Goal: Task Accomplishment & Management: Complete application form

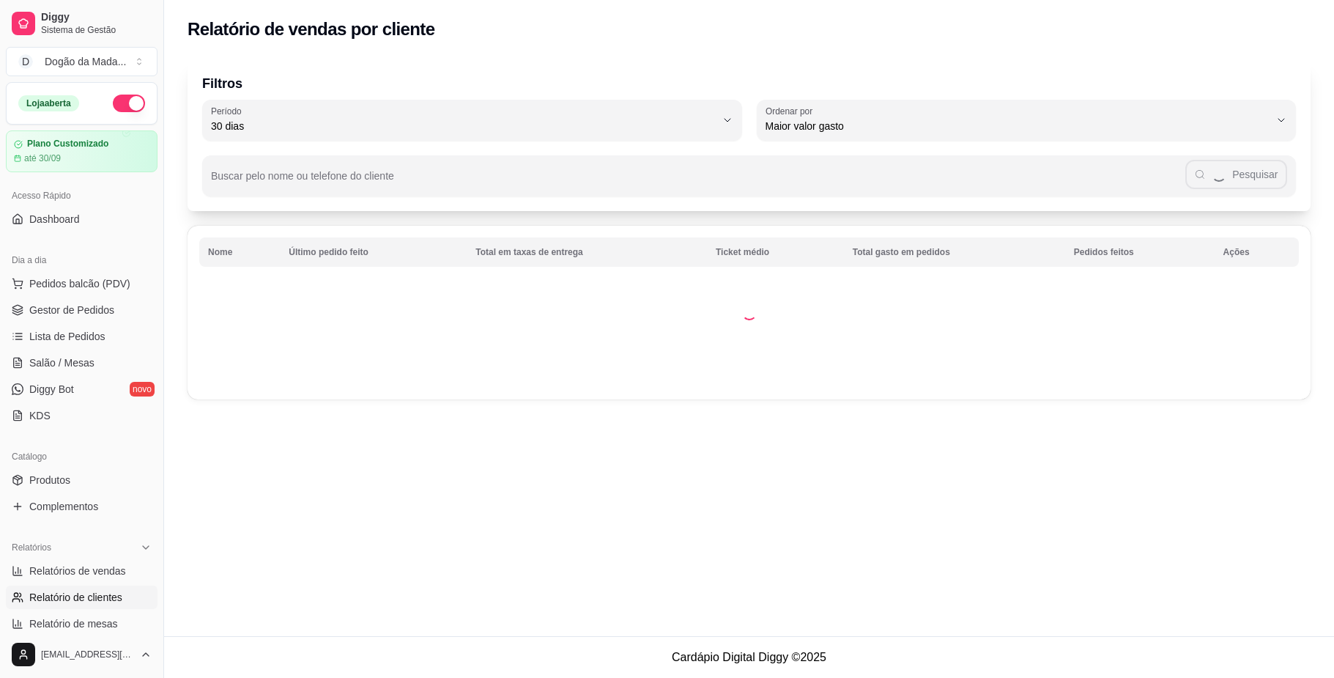
select select "30"
select select "HIGHEST_TOTAL_SPENT_WITH_ORDERS"
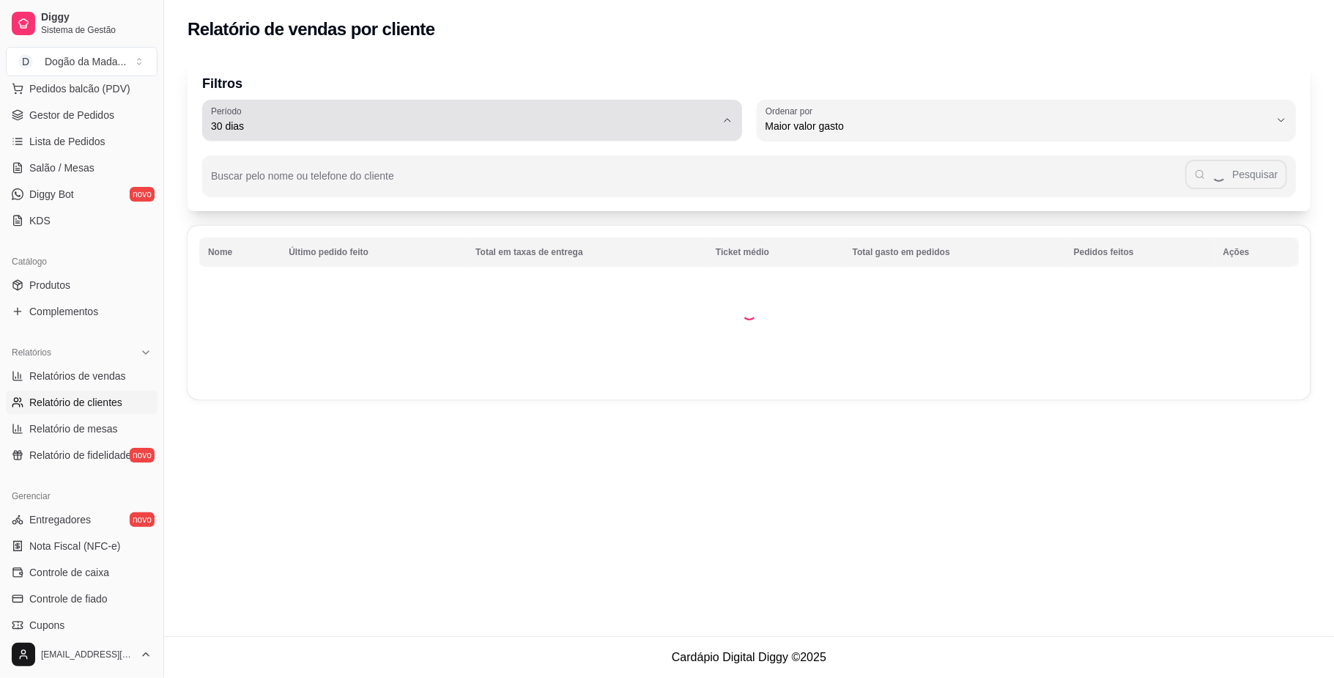
click at [396, 132] on span "30 dias" at bounding box center [463, 126] width 505 height 15
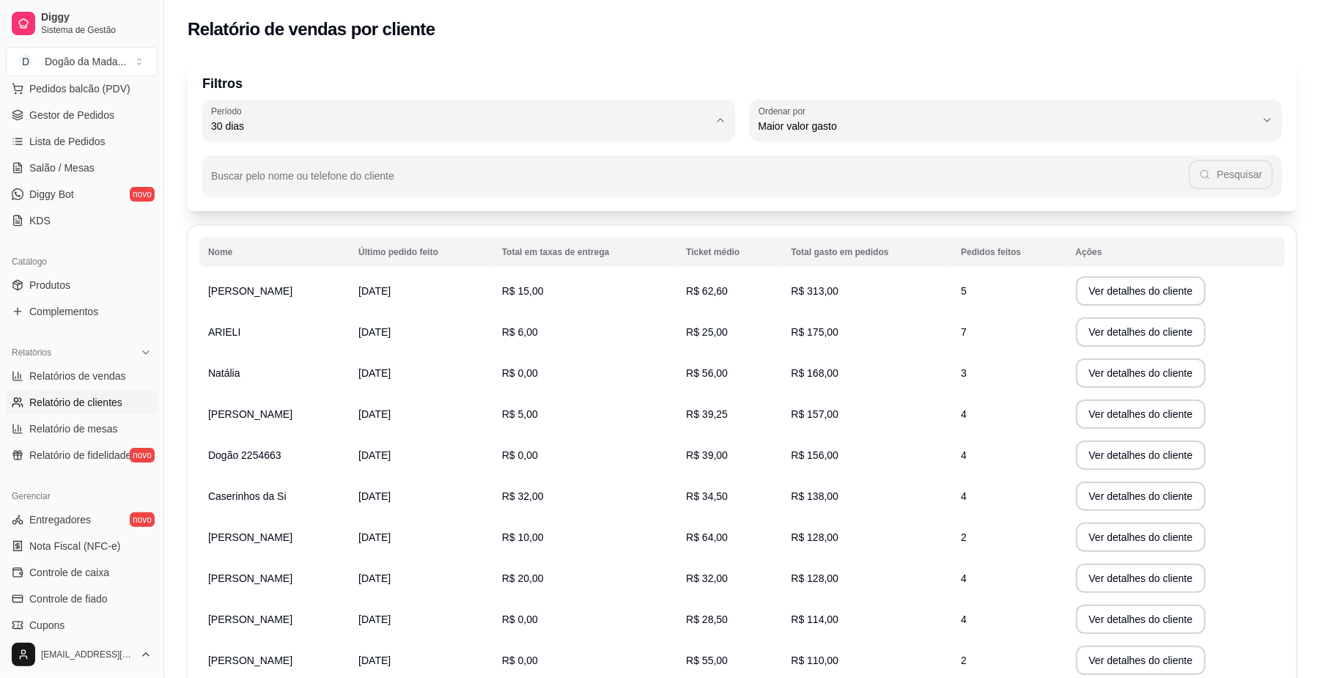
click at [289, 308] on span "60 dias" at bounding box center [461, 304] width 481 height 14
type input "60"
select select "60"
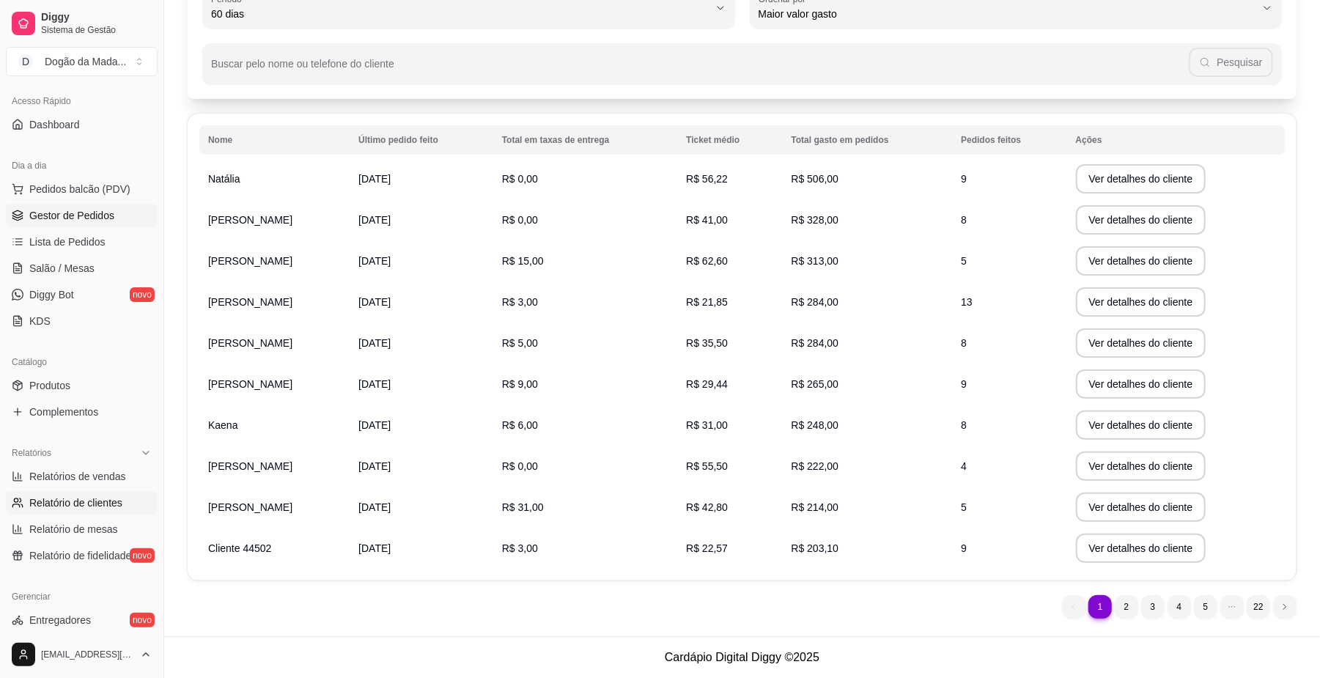
scroll to position [0, 0]
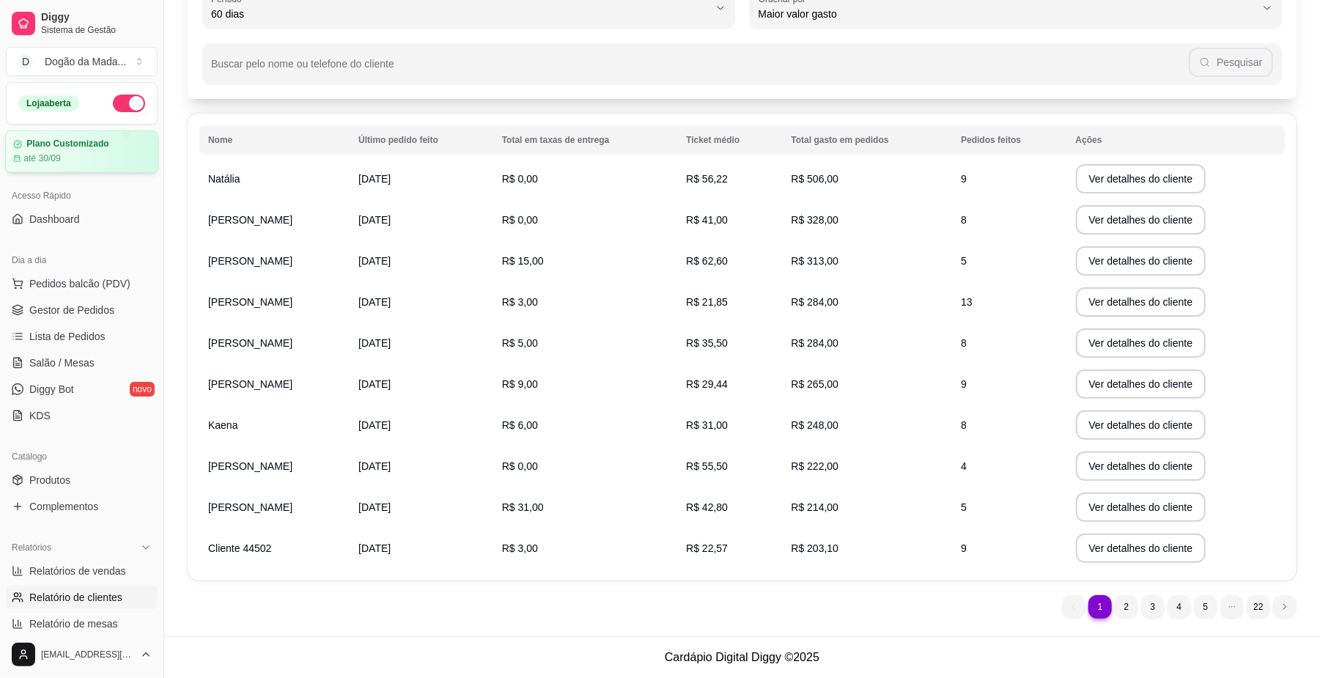
click at [45, 148] on article "Plano Customizado" at bounding box center [67, 143] width 82 height 11
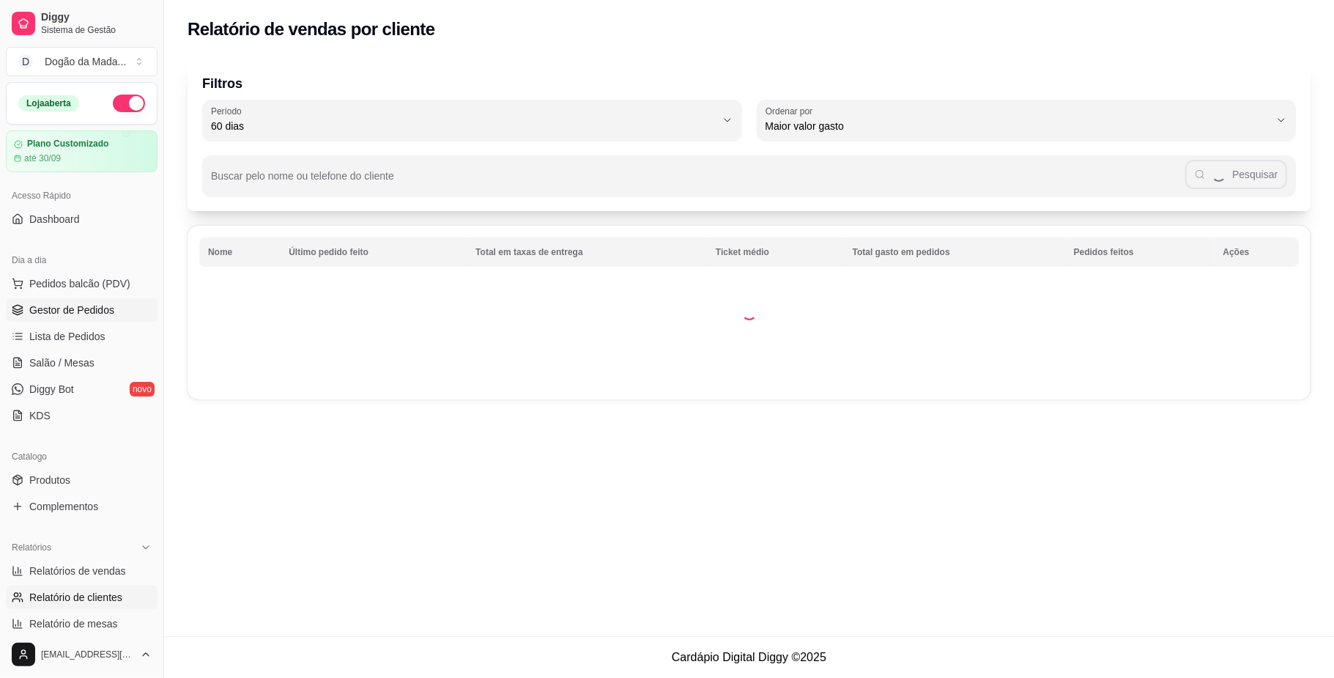
click at [42, 308] on span "Gestor de Pedidos" at bounding box center [71, 310] width 85 height 15
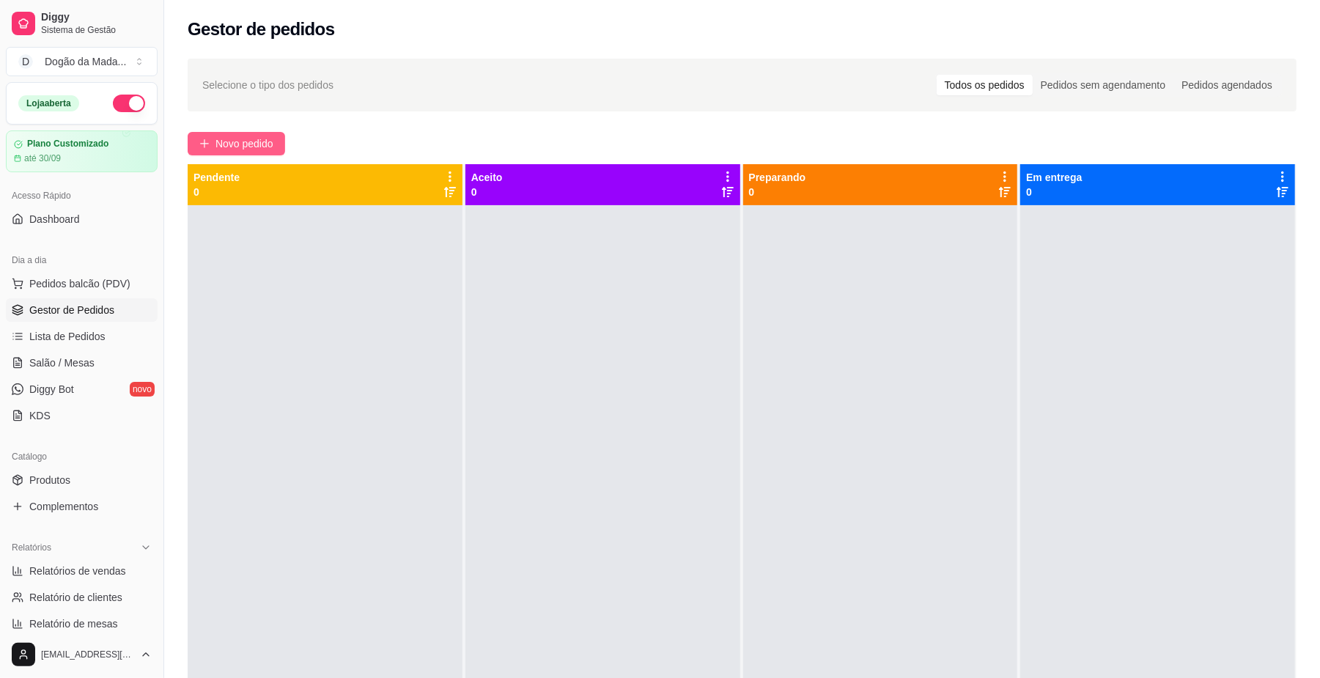
click at [264, 136] on span "Novo pedido" at bounding box center [244, 144] width 58 height 16
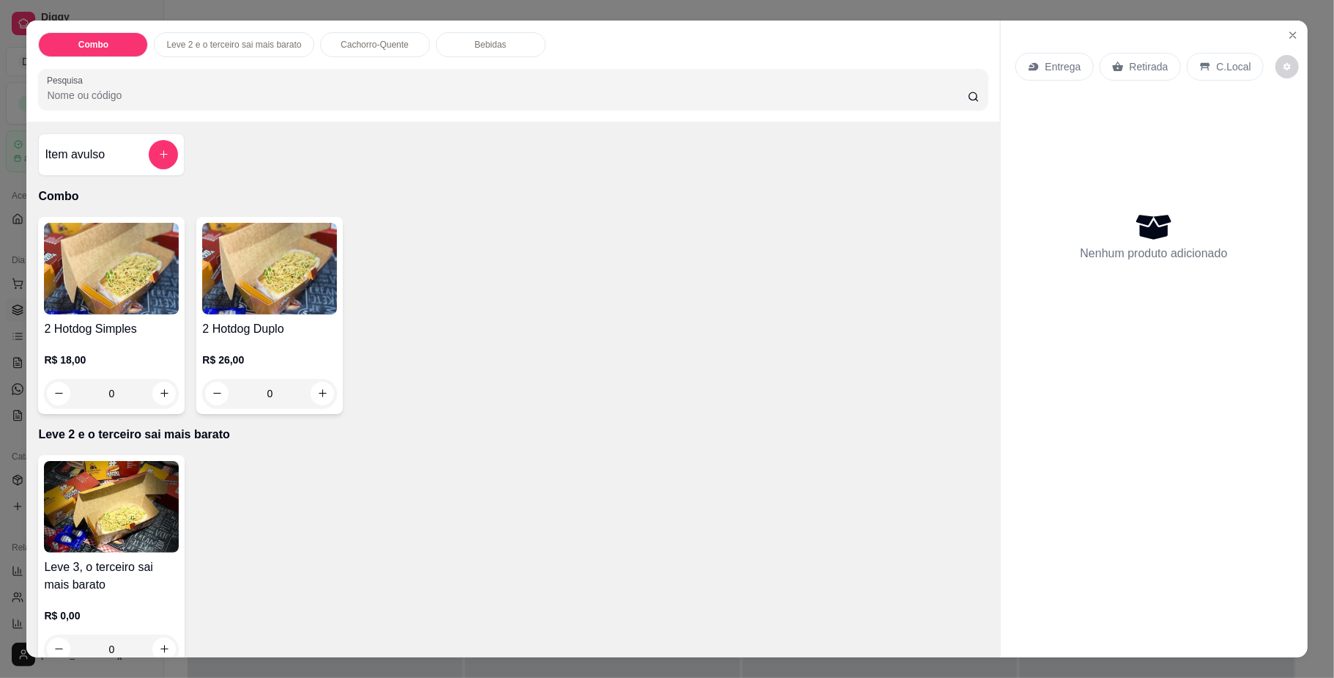
click at [1046, 70] on p "Entrega" at bounding box center [1064, 66] width 36 height 15
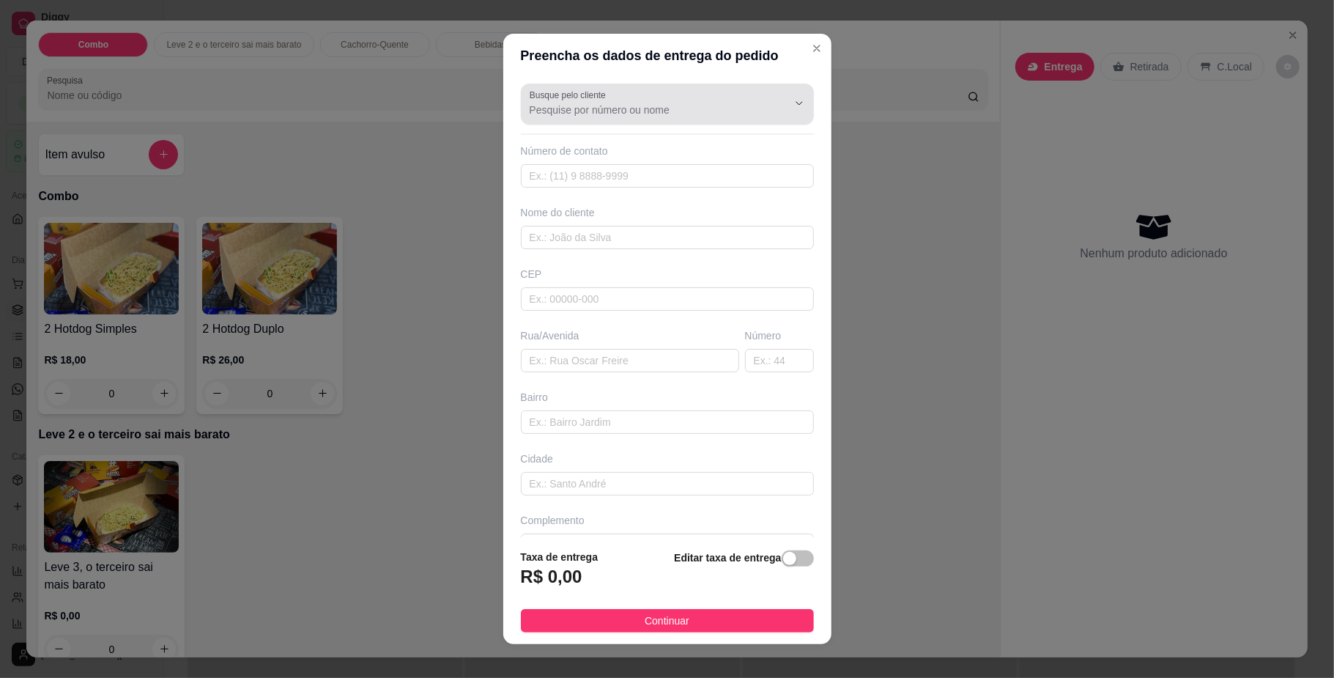
click at [570, 103] on input "Busque pelo cliente" at bounding box center [647, 110] width 234 height 15
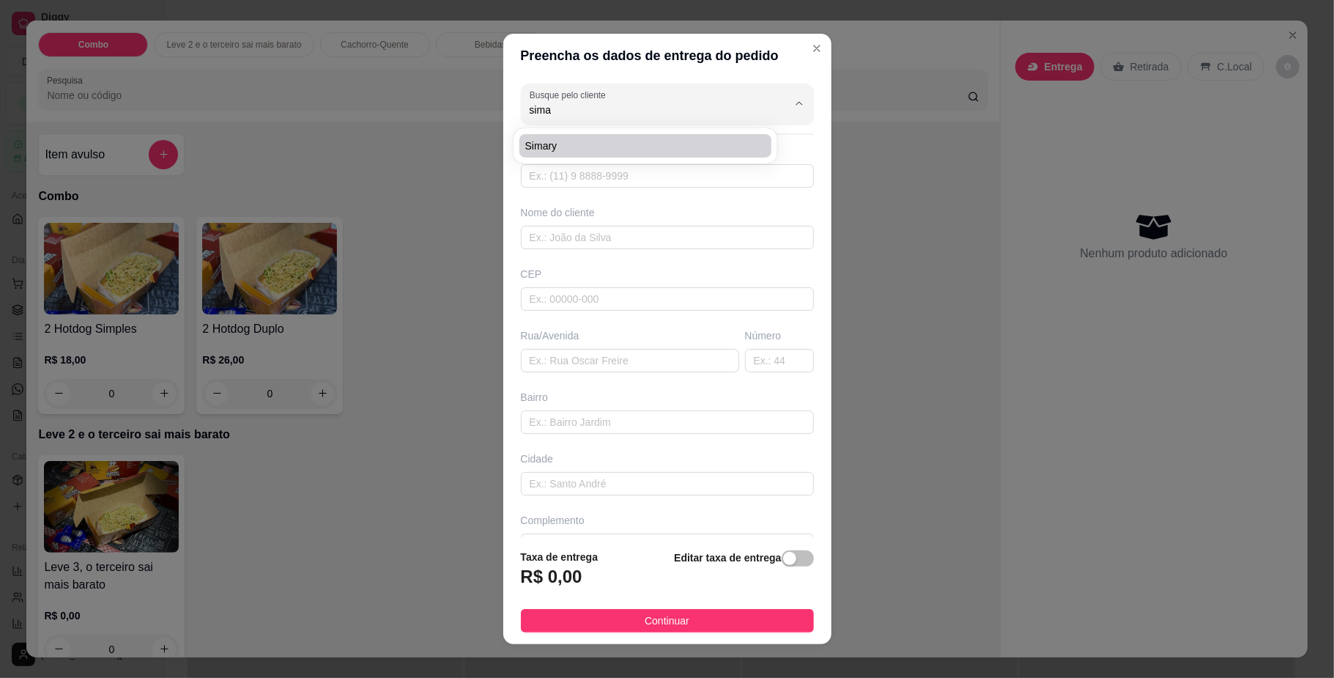
click at [528, 147] on span "Simary" at bounding box center [638, 145] width 226 height 15
type input "Simary"
type input "67993327144"
type input "Simary"
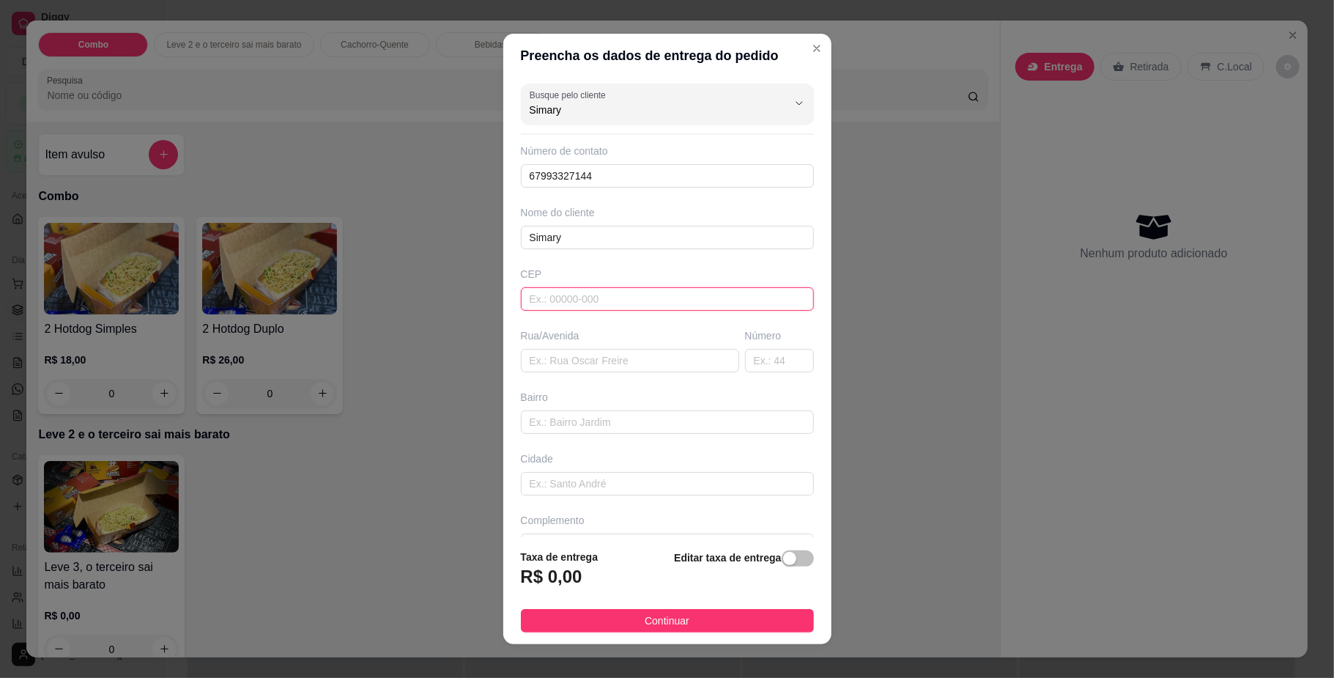
click at [558, 297] on input "text" at bounding box center [667, 298] width 293 height 23
click at [570, 112] on input "Simary" at bounding box center [647, 110] width 234 height 15
click at [566, 308] on input "text" at bounding box center [667, 298] width 293 height 23
drag, startPoint x: 564, startPoint y: 118, endPoint x: 413, endPoint y: 95, distance: 152.8
click at [421, 95] on div "Preencha os dados de entrega do pedido Busque pelo cliente Simary Número de con…" at bounding box center [667, 339] width 1334 height 678
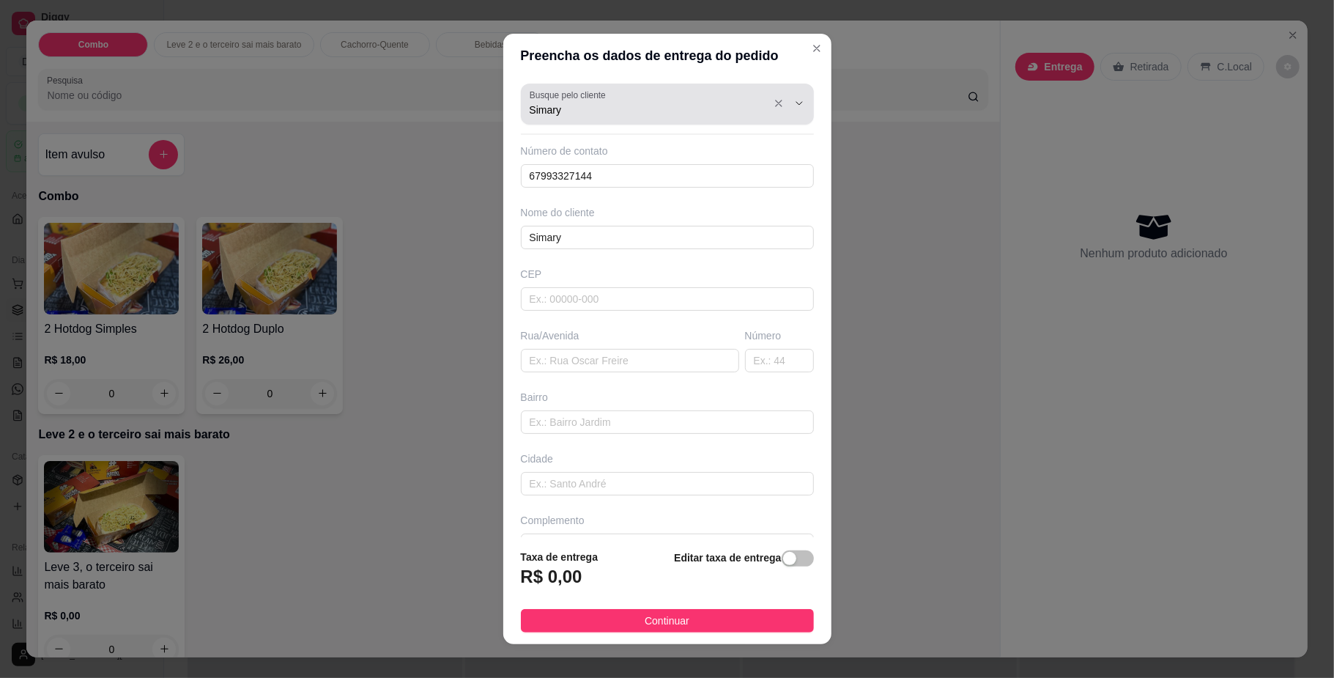
drag, startPoint x: 580, startPoint y: 111, endPoint x: 368, endPoint y: 71, distance: 216.3
click at [397, 76] on div "Preencha os dados de entrega do pedido Busque pelo cliente Simary Número de con…" at bounding box center [667, 339] width 1334 height 678
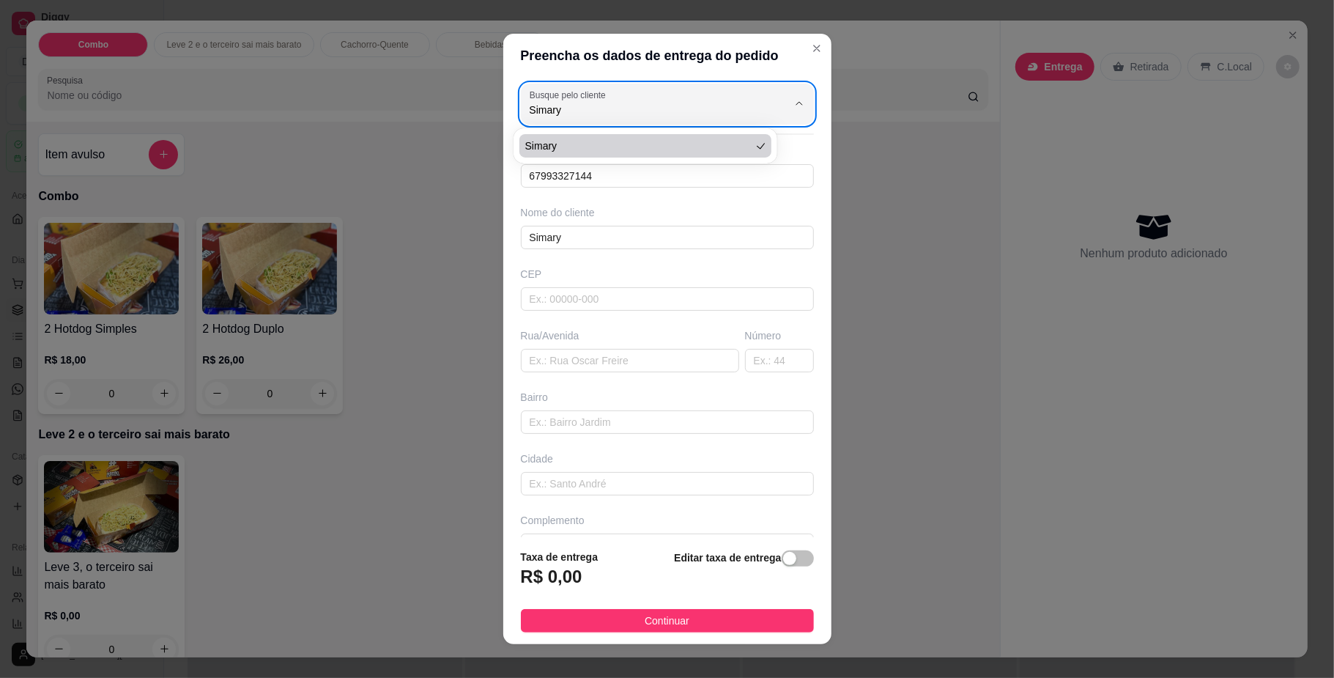
click at [575, 259] on div "Busque pelo cliente Simary Número de contato 67993327144 Nome do cliente Simary…" at bounding box center [667, 307] width 328 height 459
click at [558, 308] on input "text" at bounding box center [667, 298] width 293 height 23
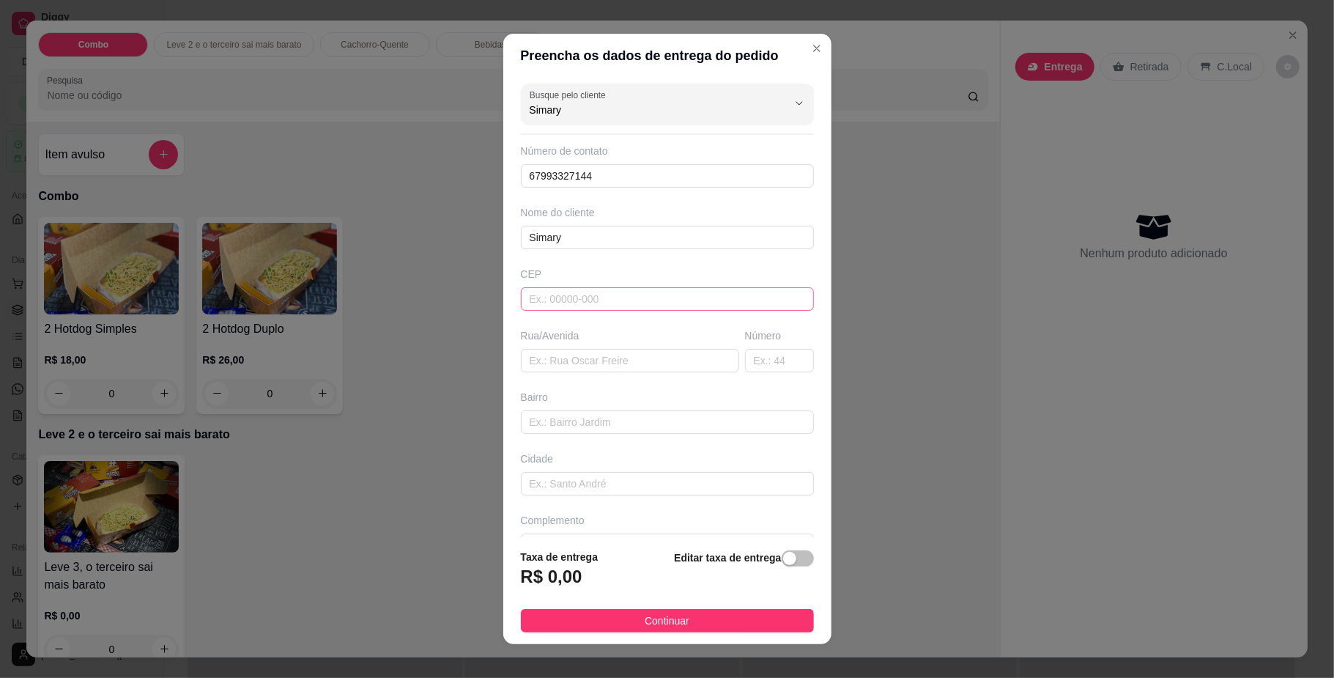
paste input "79075-099"
type input "79075-099"
drag, startPoint x: 579, startPoint y: 106, endPoint x: 454, endPoint y: 89, distance: 125.7
click at [455, 89] on div "Preencha os dados de entrega do pedido Busque pelo cliente 79075-099 Número de …" at bounding box center [667, 339] width 1334 height 678
click at [566, 303] on input "text" at bounding box center [667, 298] width 293 height 23
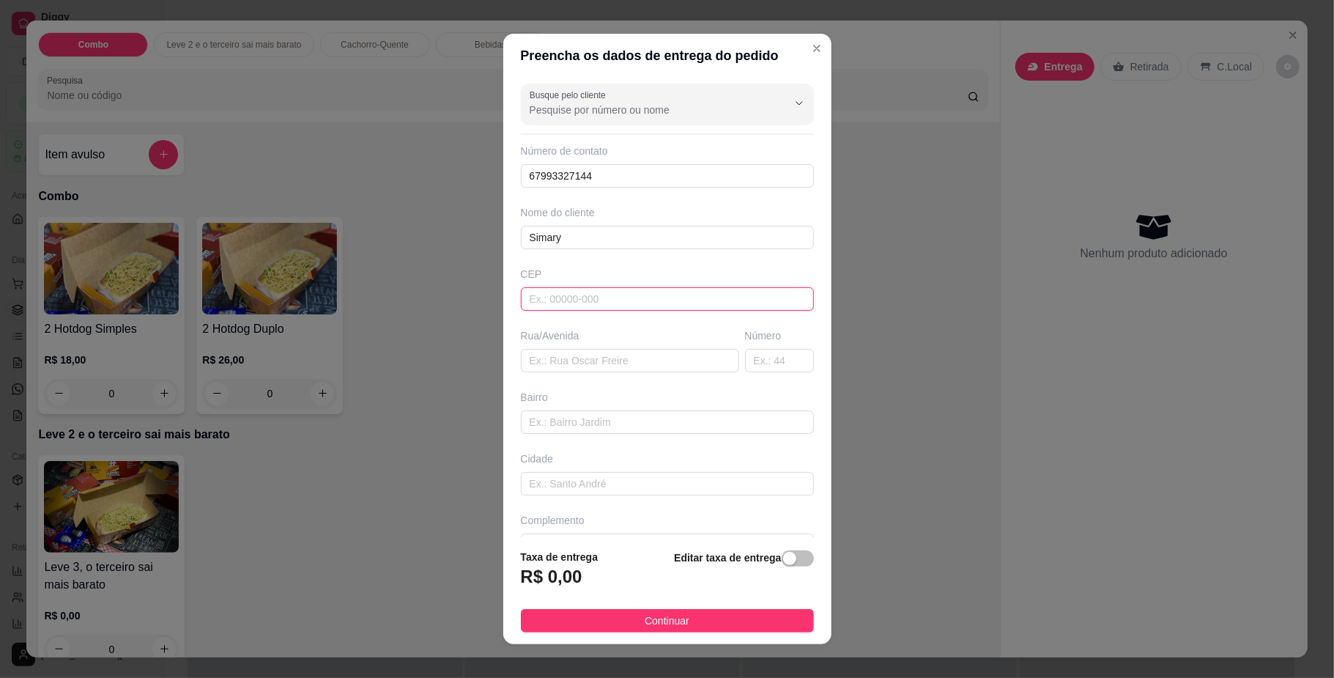
paste input "79075099"
type input "79075099"
type input "Rua [PERSON_NAME]"
type input "[GEOGRAPHIC_DATA]"
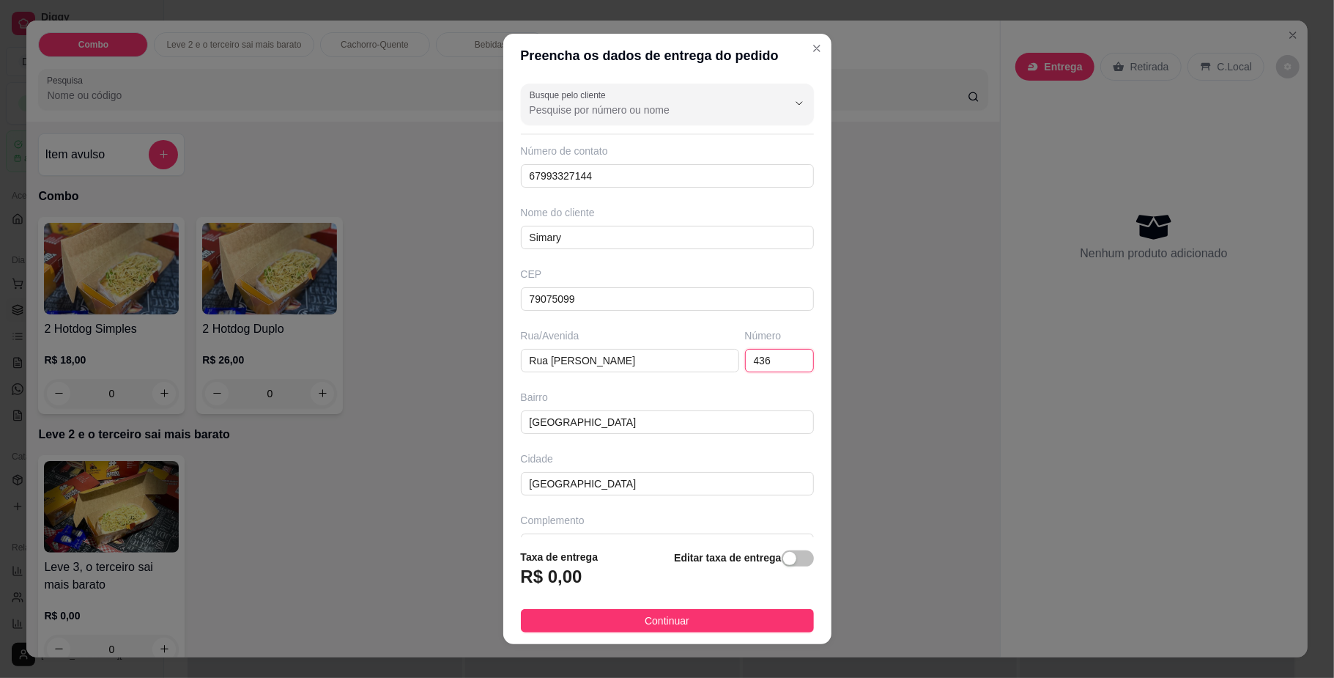
type input "436"
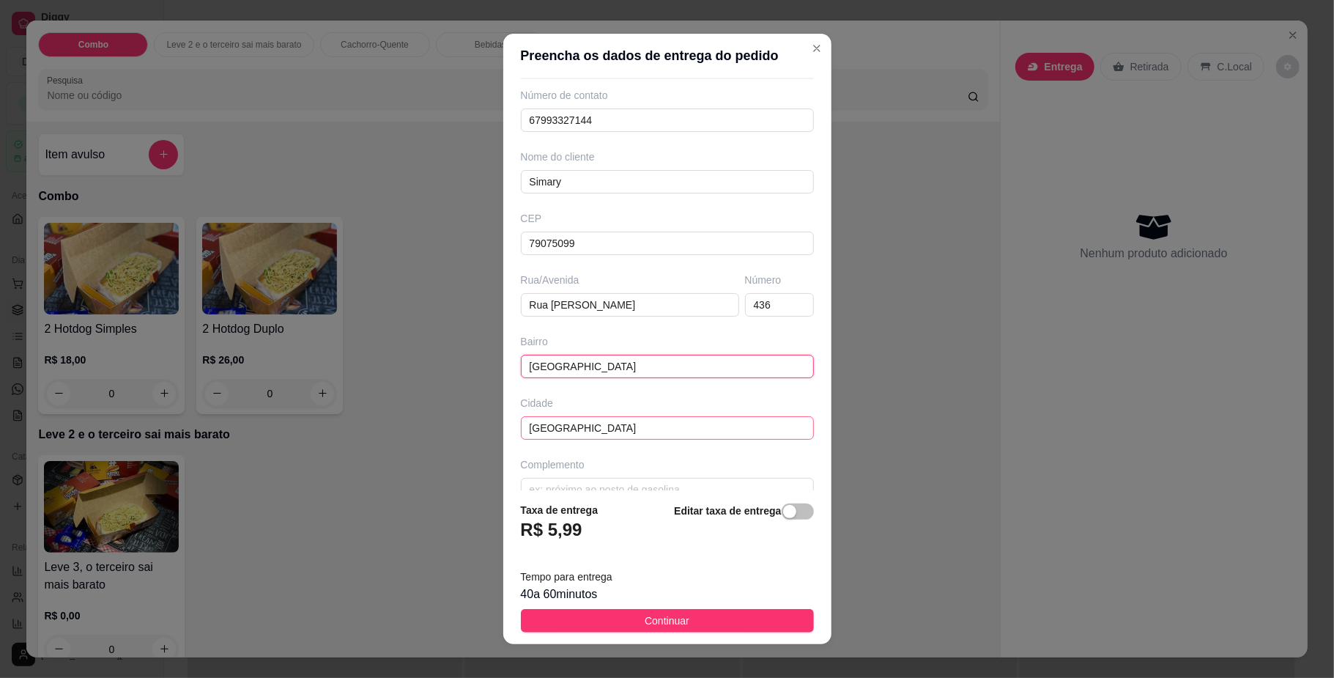
scroll to position [86, 0]
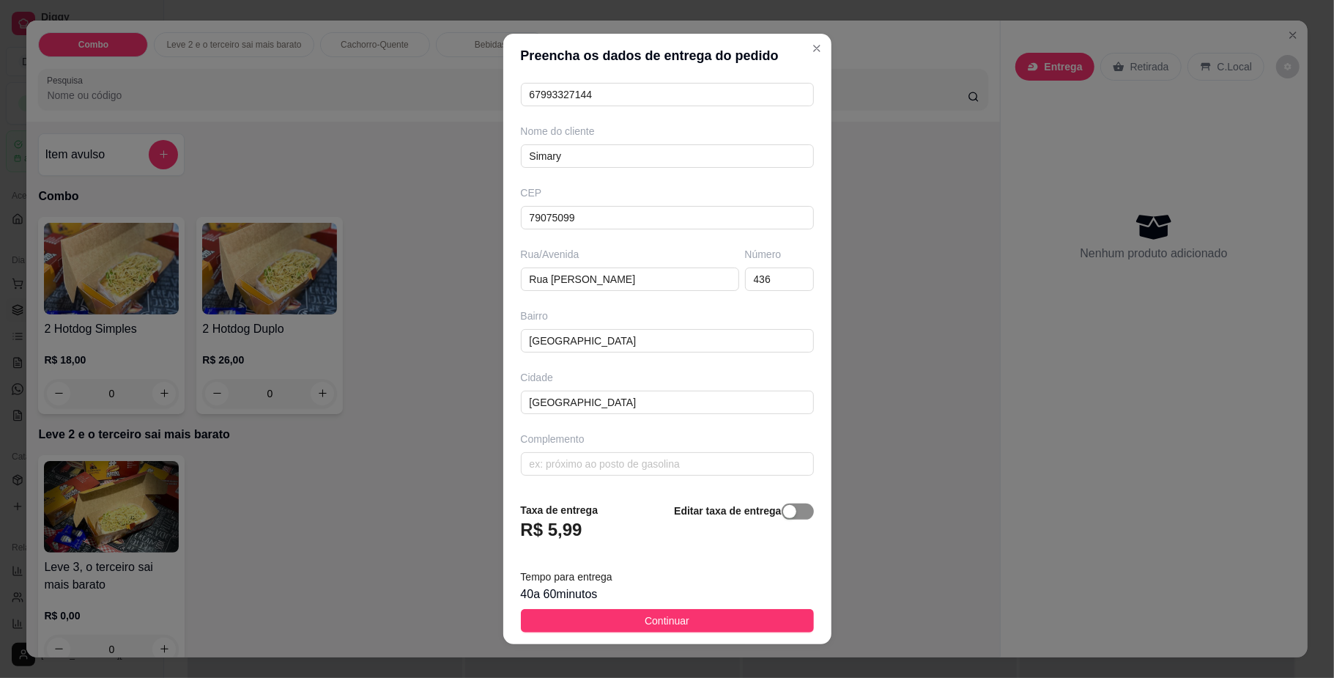
click at [782, 511] on span "button" at bounding box center [798, 511] width 32 height 16
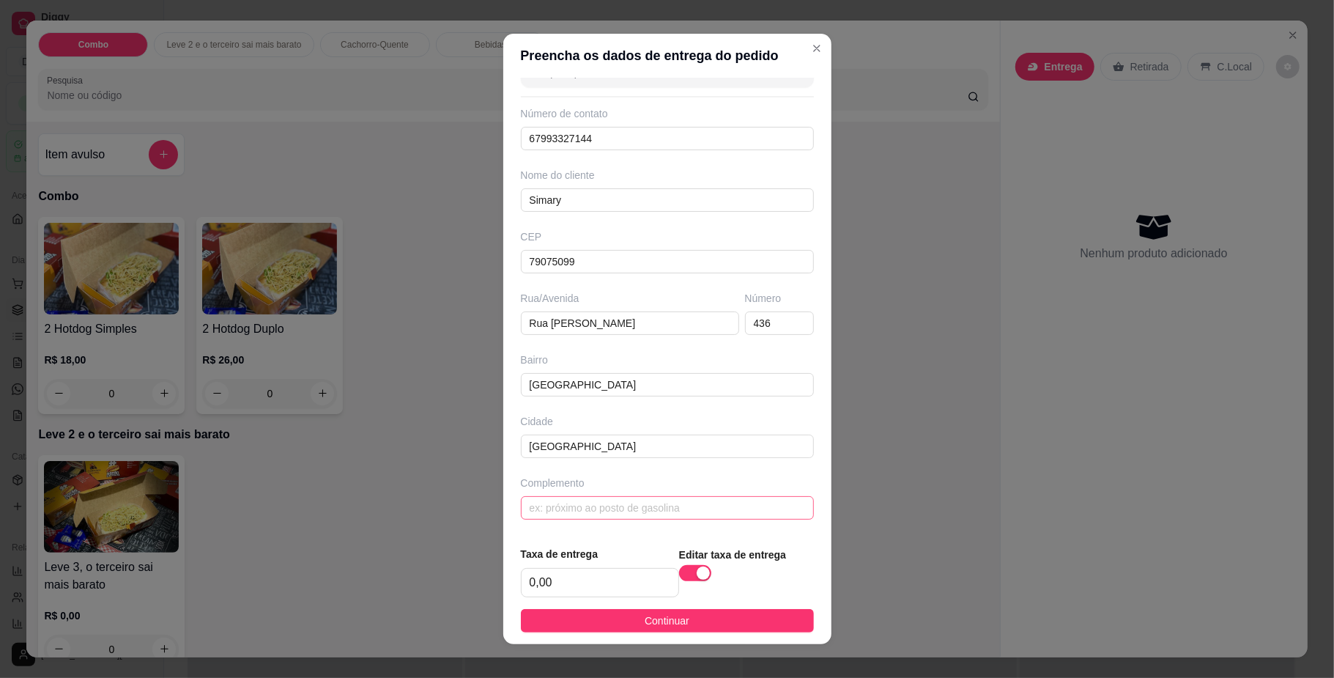
scroll to position [42, 0]
drag, startPoint x: 567, startPoint y: 586, endPoint x: 465, endPoint y: 551, distance: 108.4
click at [507, 576] on footer "Taxa de entrega 0,00 Editar taxa de entrega Continuar" at bounding box center [667, 589] width 328 height 110
type input "3,00"
click at [563, 626] on button "Continuar" at bounding box center [667, 620] width 293 height 23
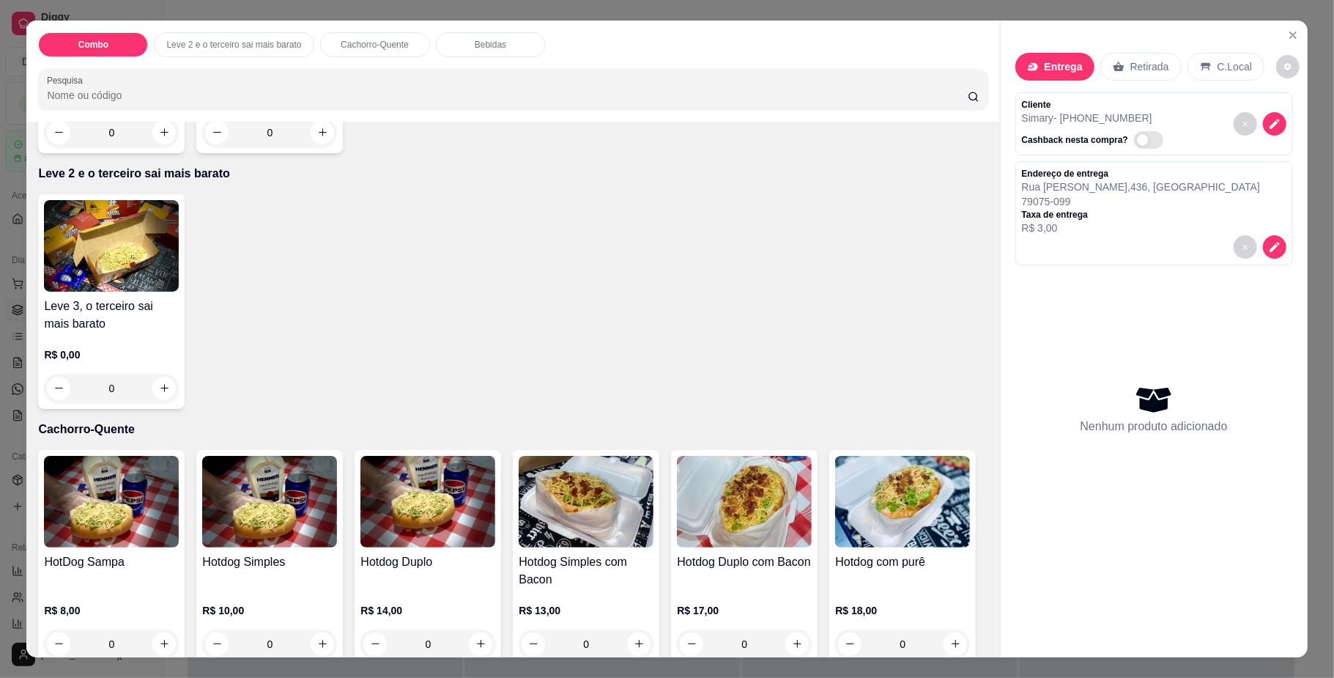
scroll to position [293, 0]
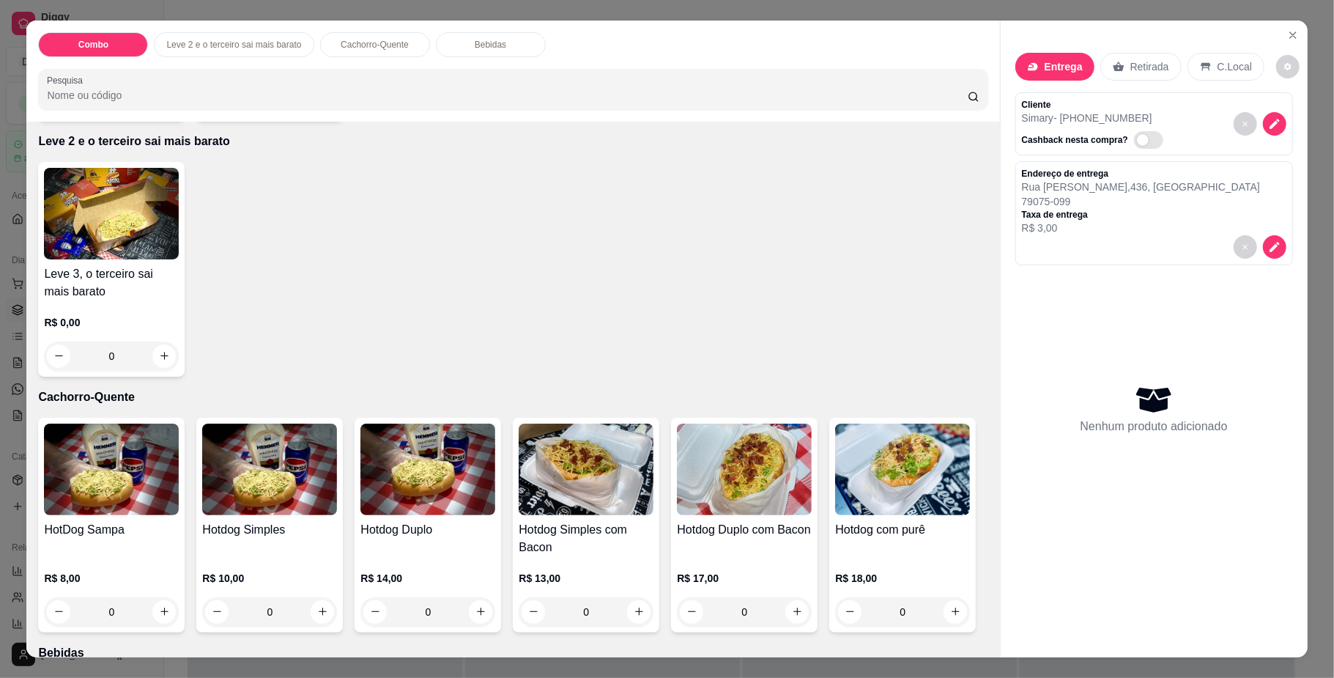
click at [478, 615] on div "0" at bounding box center [428, 611] width 135 height 29
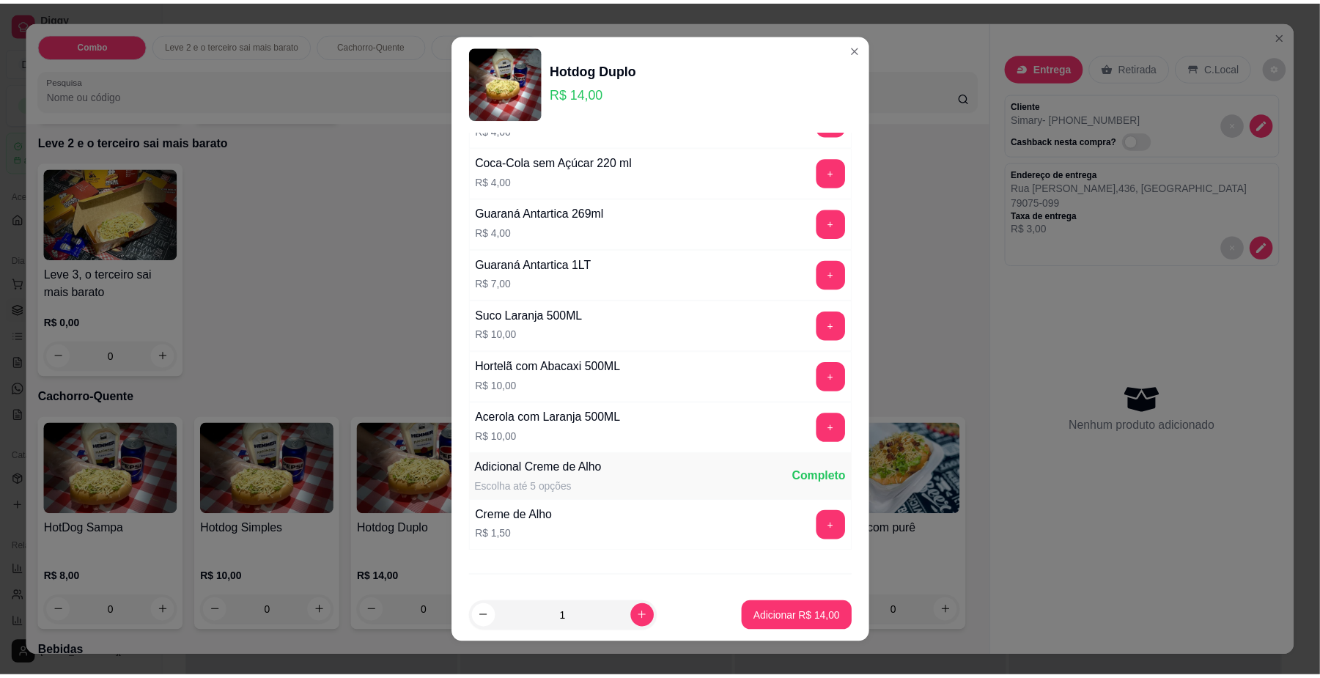
scroll to position [166, 0]
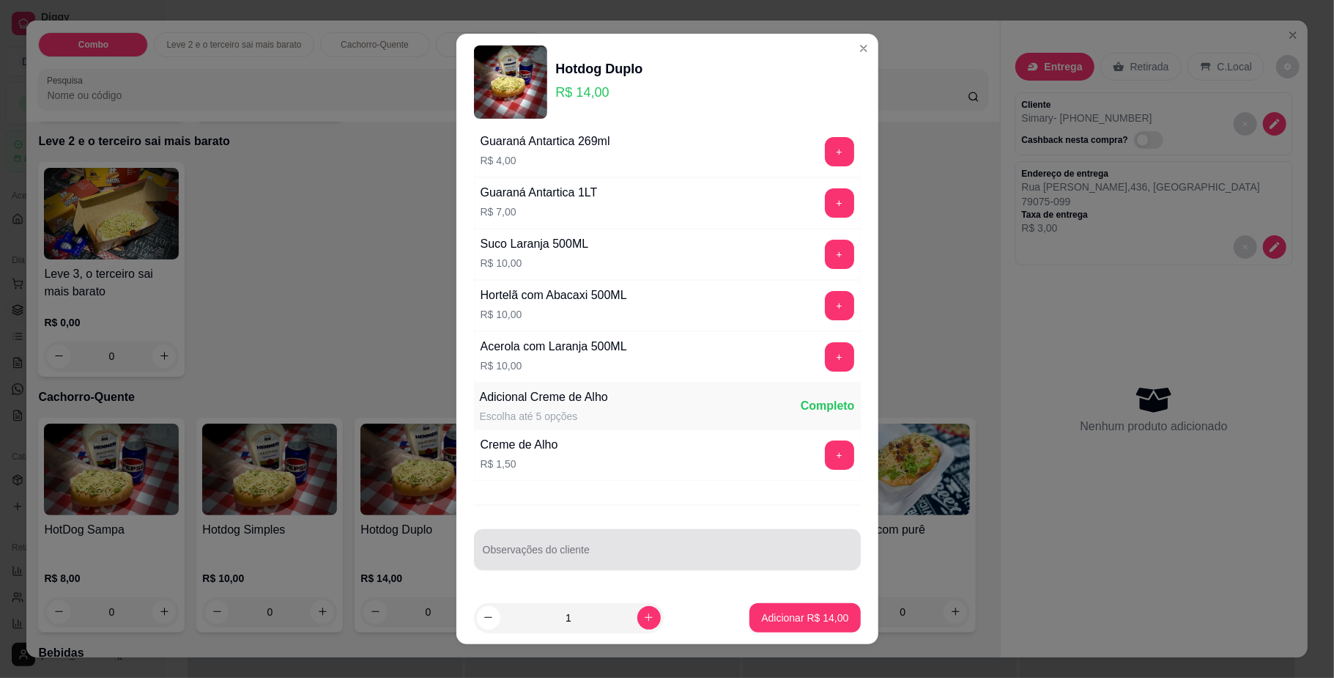
click at [525, 548] on div "Observações do cliente" at bounding box center [667, 549] width 387 height 41
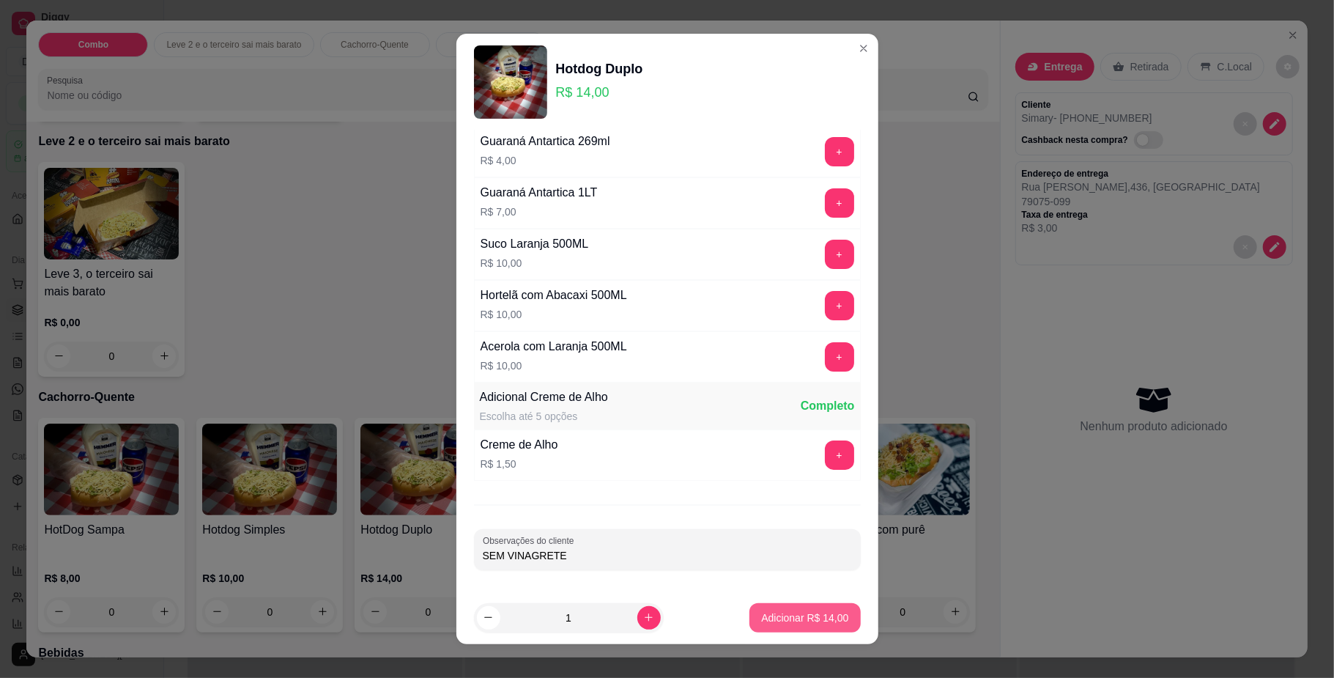
type input "SEM VINAGRETE"
click at [791, 608] on button "Adicionar R$ 14,00" at bounding box center [805, 617] width 111 height 29
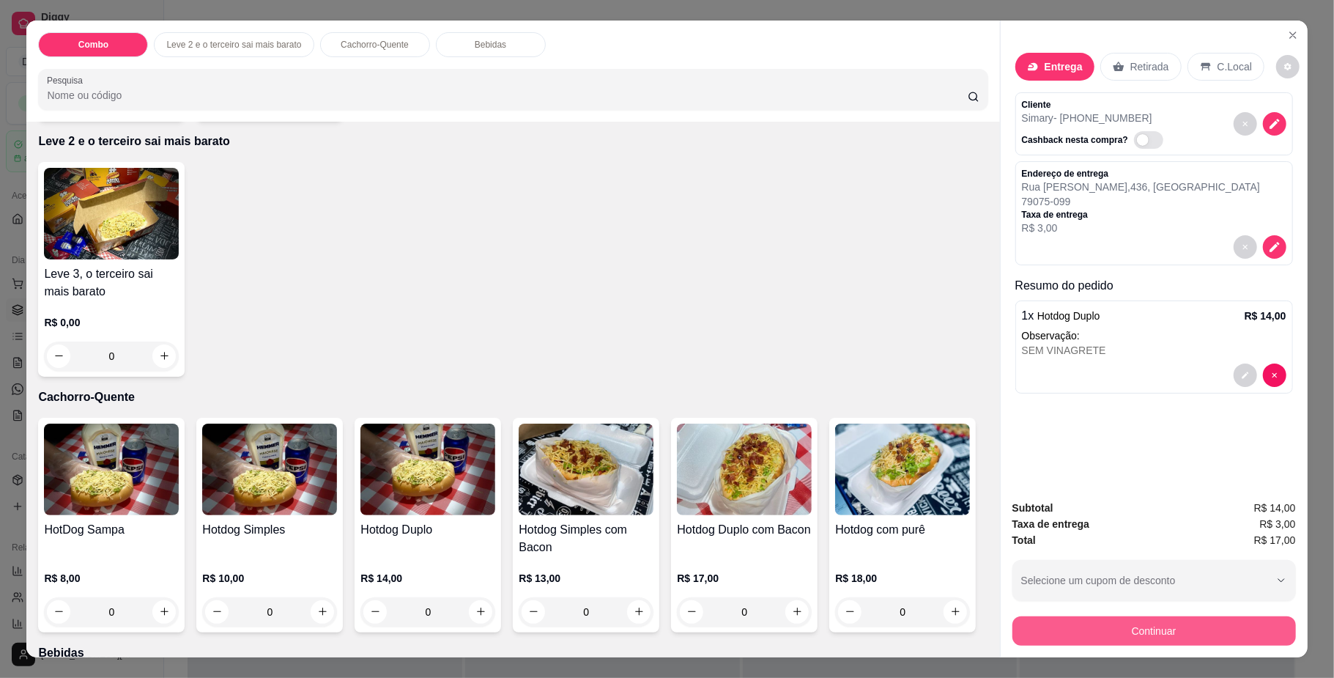
click at [1096, 621] on button "Continuar" at bounding box center [1155, 630] width 284 height 29
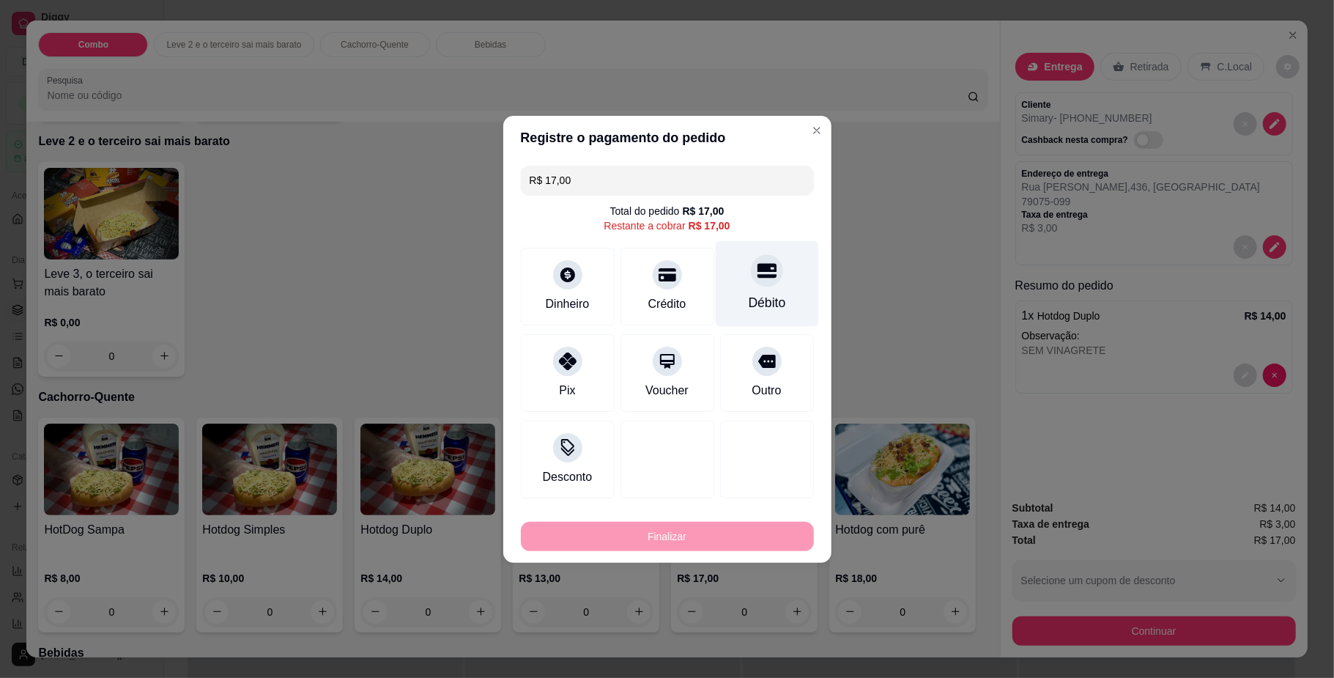
click at [724, 280] on div "Débito" at bounding box center [766, 283] width 103 height 86
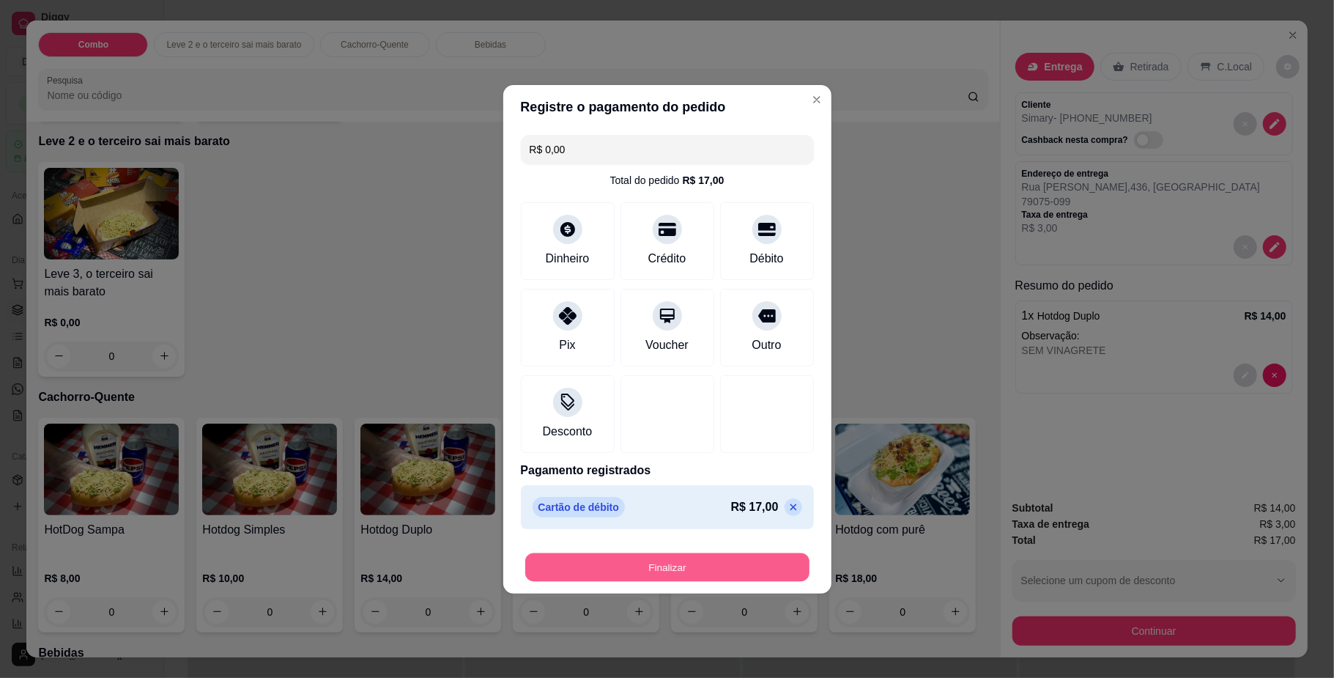
click at [712, 563] on button "Finalizar" at bounding box center [667, 566] width 284 height 29
type input "-R$ 17,00"
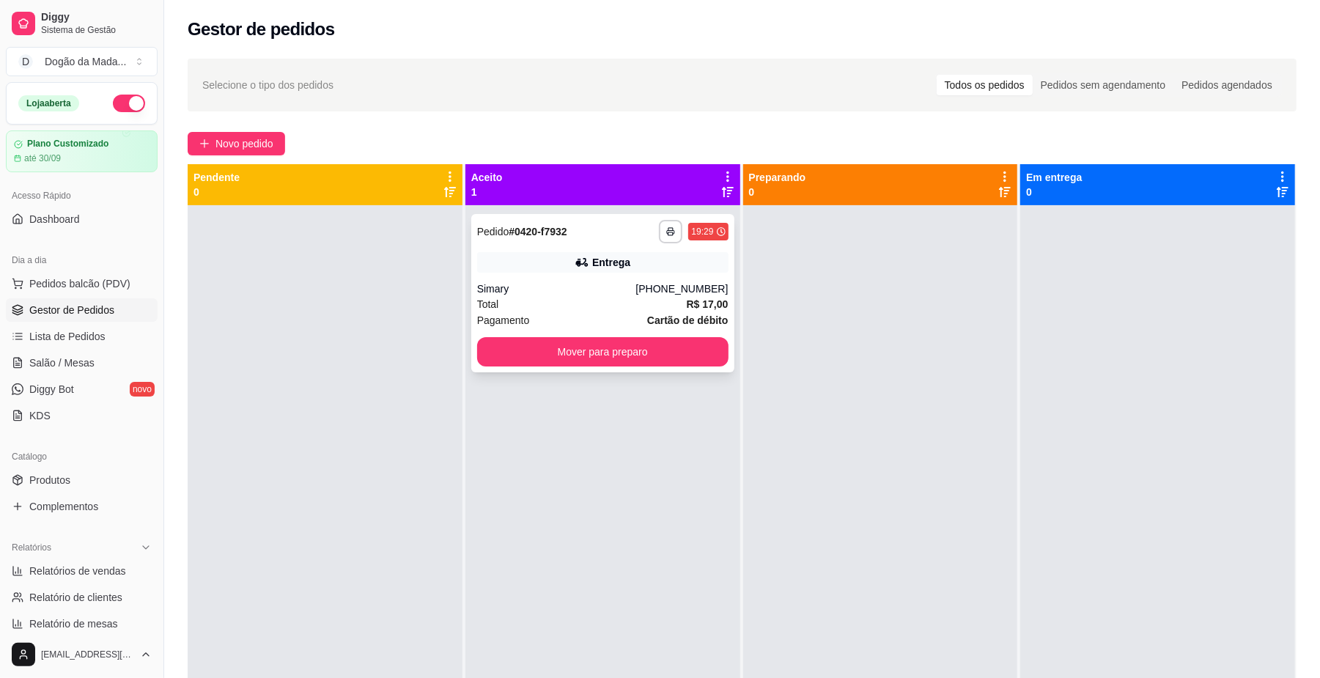
click at [575, 303] on div "Total R$ 17,00" at bounding box center [602, 304] width 251 height 16
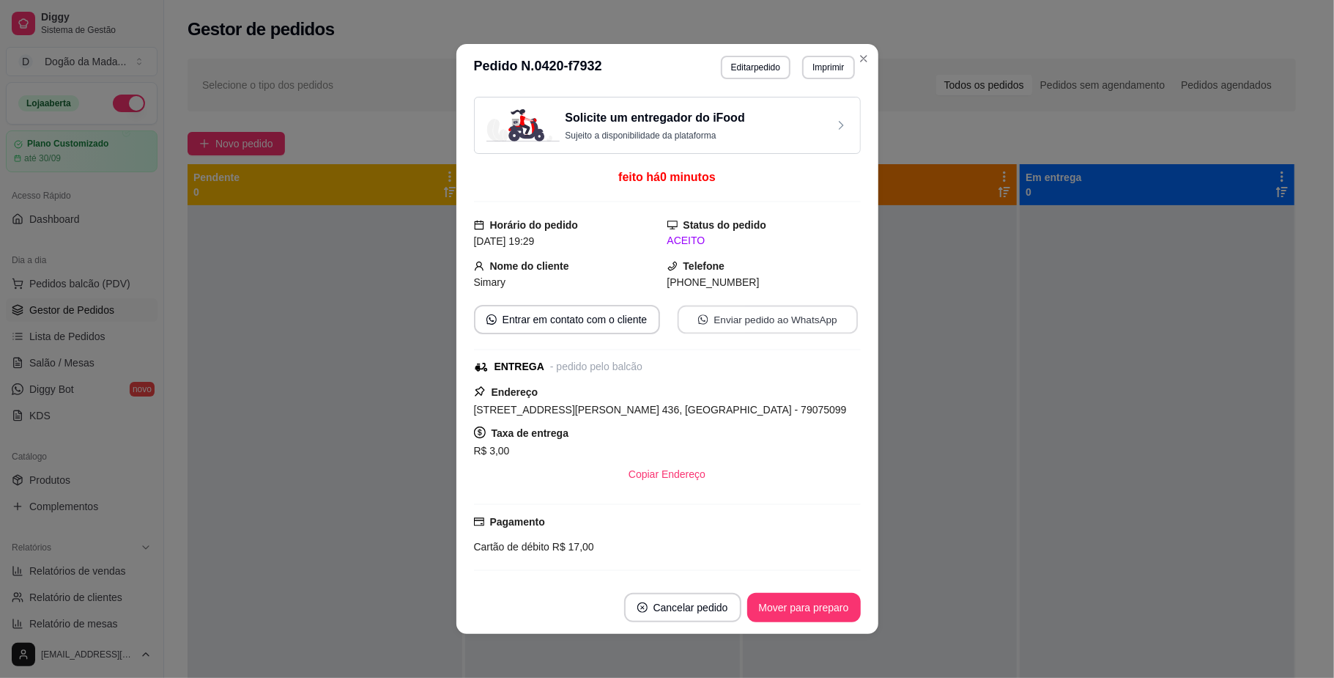
click at [710, 334] on button "Enviar pedido ao WhatsApp" at bounding box center [767, 320] width 180 height 29
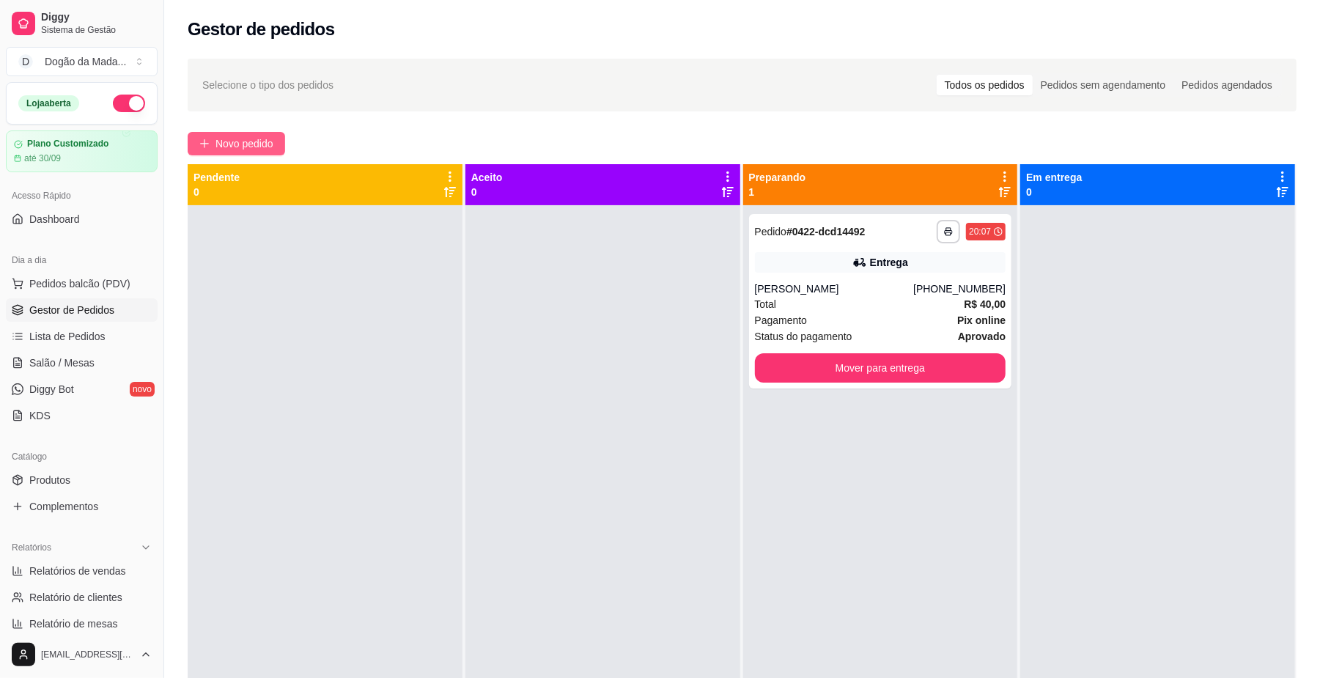
click at [241, 136] on span "Novo pedido" at bounding box center [244, 144] width 58 height 16
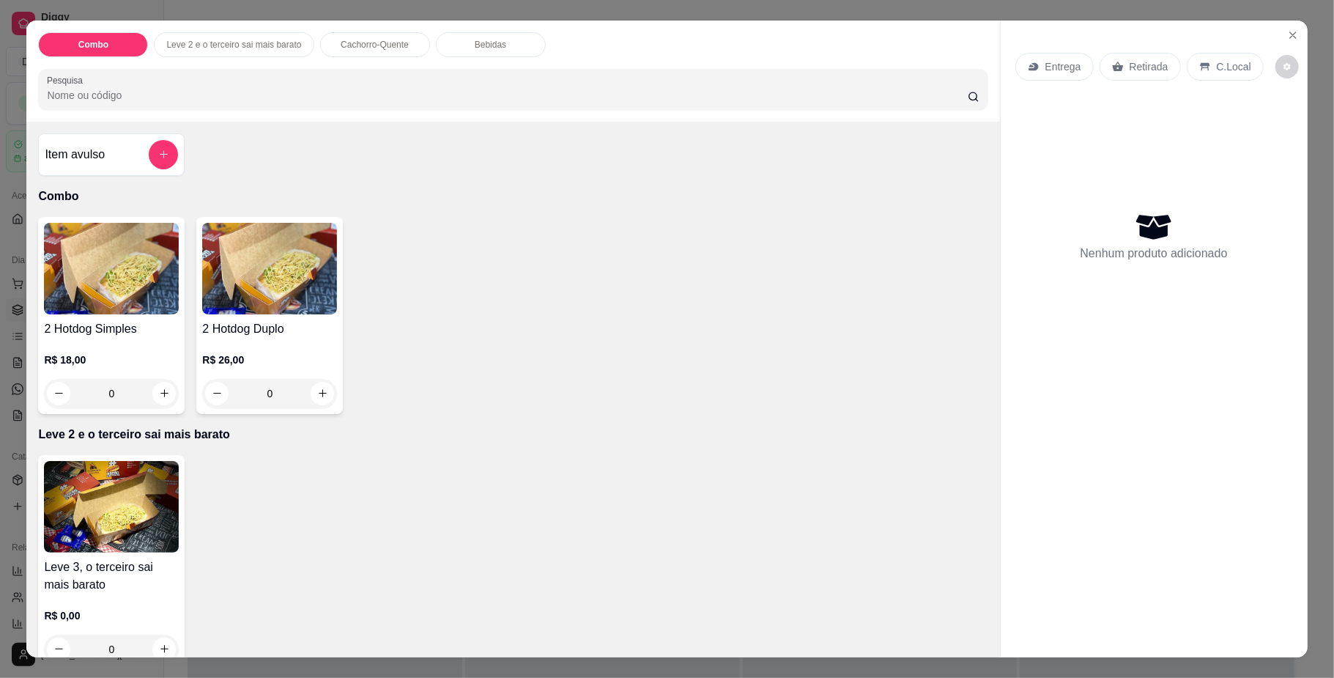
click at [163, 397] on div "0" at bounding box center [111, 393] width 135 height 29
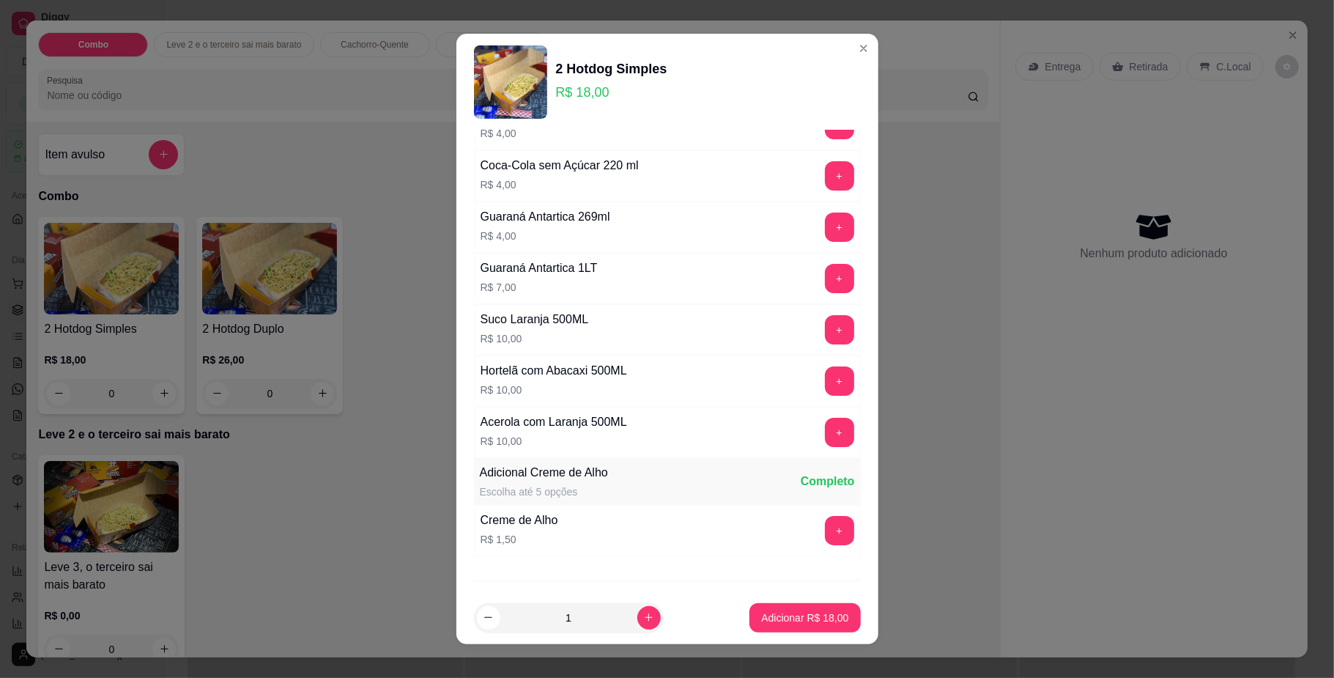
scroll to position [165, 0]
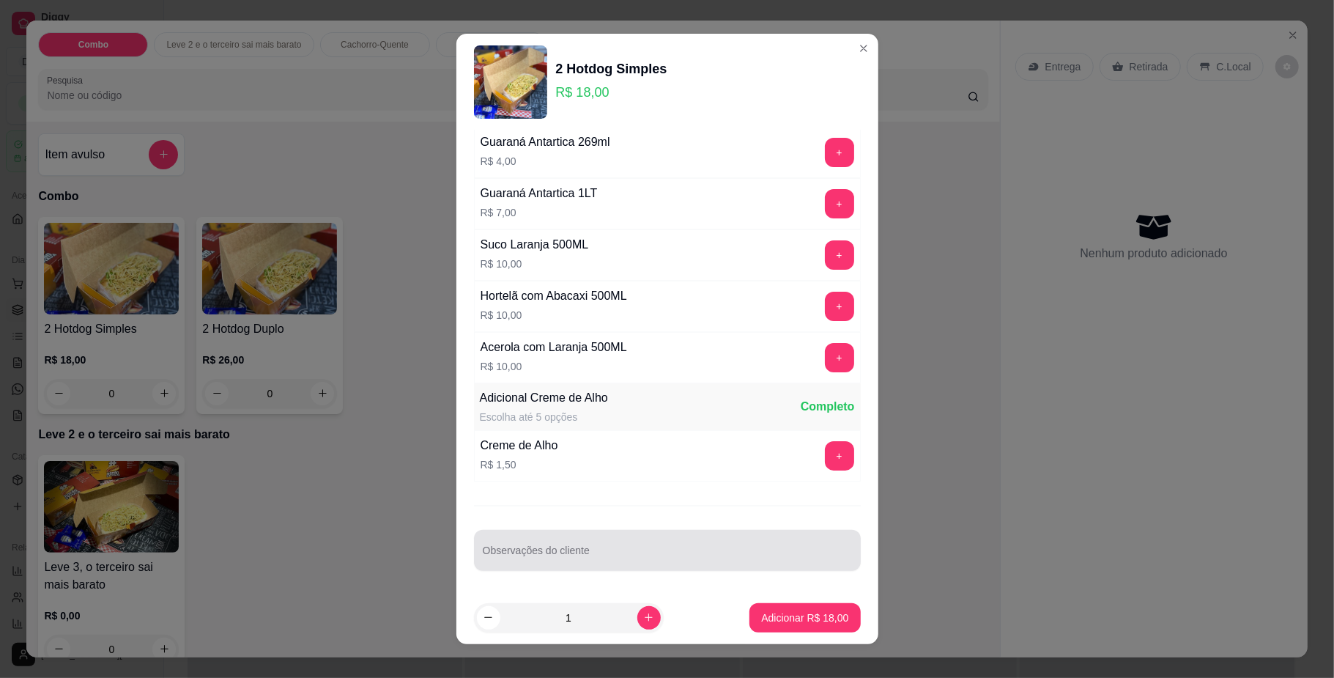
click at [580, 548] on div at bounding box center [667, 550] width 369 height 29
type input "SEM SALSICHA E ALFACE"
click at [761, 613] on p "Adicionar R$ 18,00" at bounding box center [804, 617] width 87 height 15
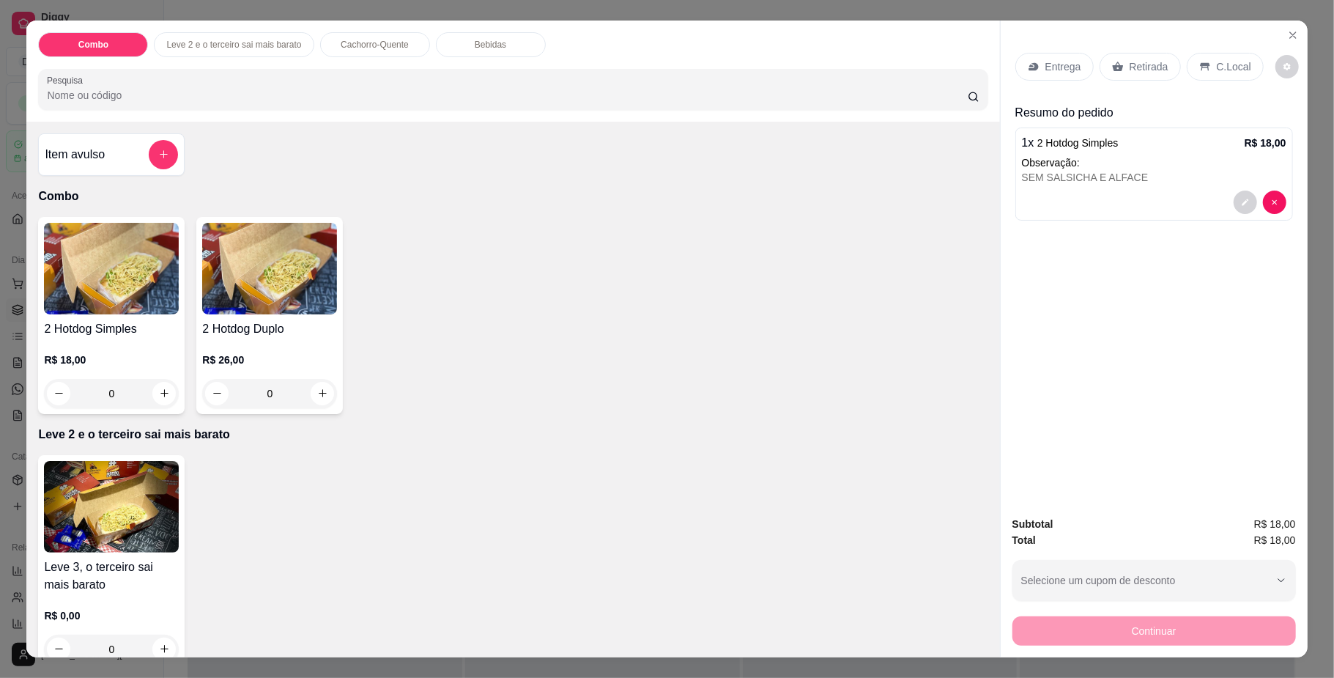
click at [1054, 62] on p "Entrega" at bounding box center [1064, 66] width 36 height 15
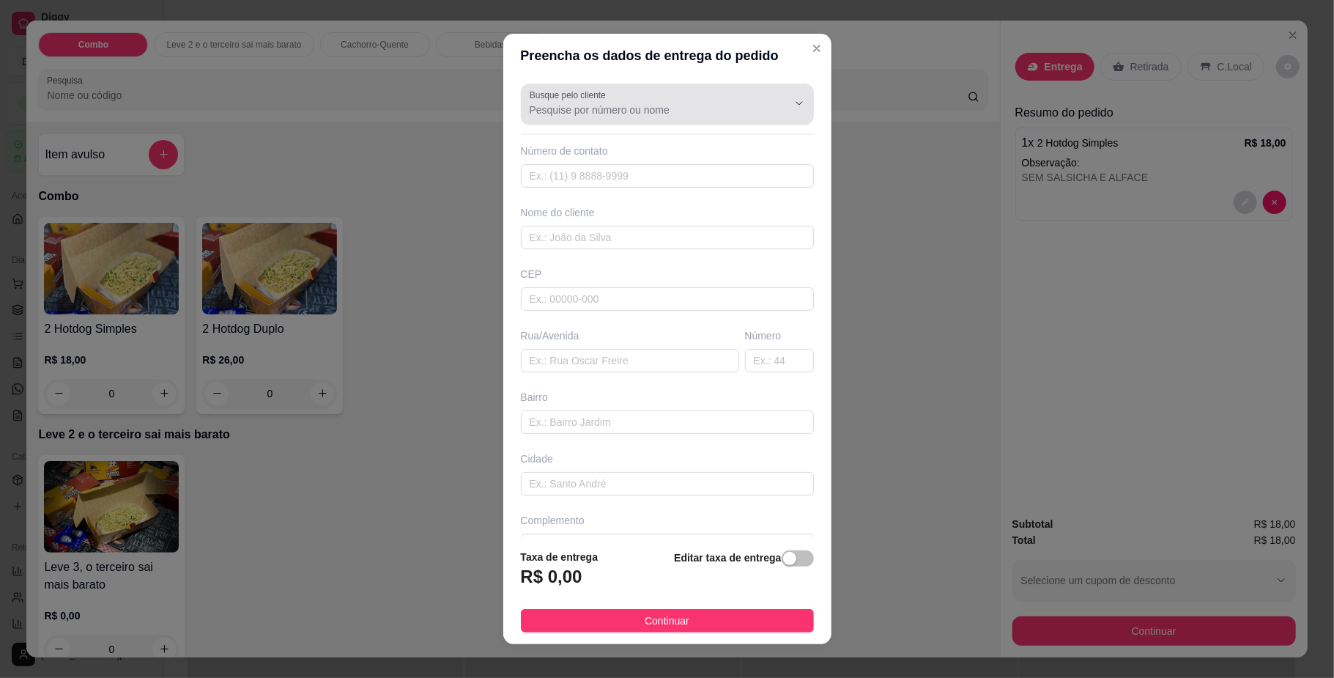
click at [578, 111] on input "Busque pelo cliente" at bounding box center [647, 110] width 234 height 15
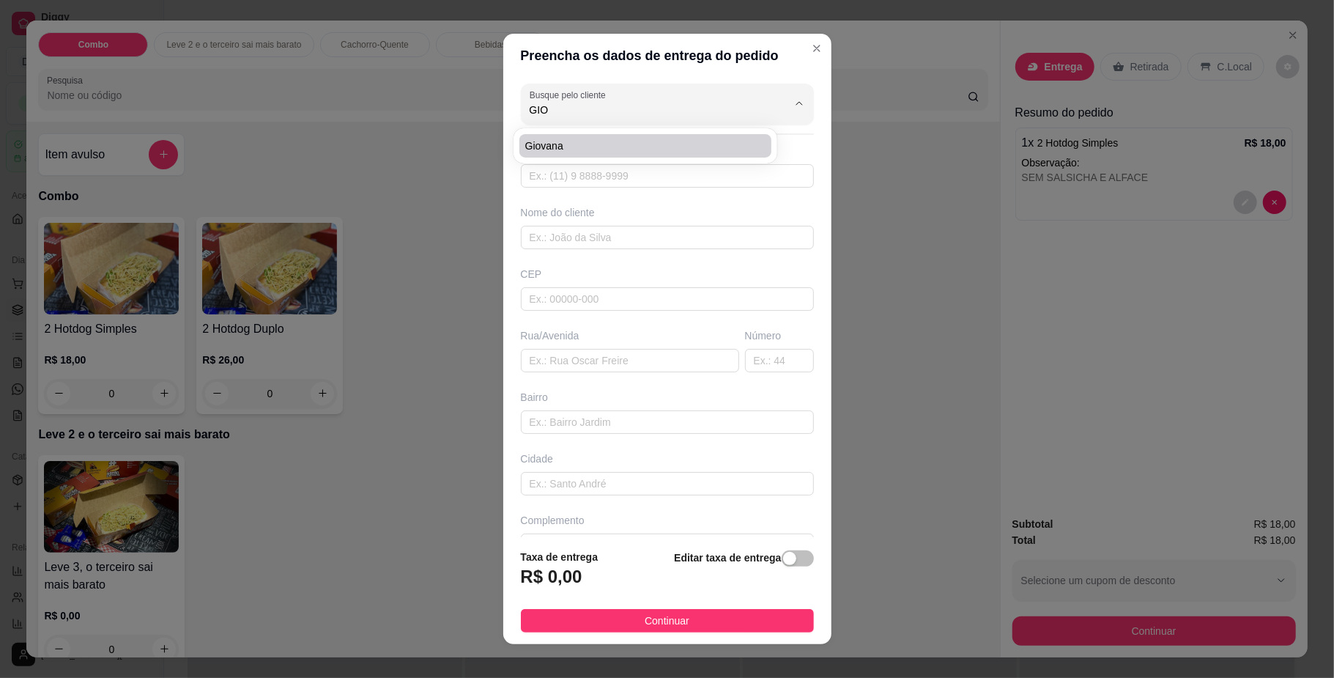
click at [563, 141] on span "Giovana" at bounding box center [638, 145] width 226 height 15
type input "Giovana"
type input "67993155190"
type input "Giovana"
type input "79094160"
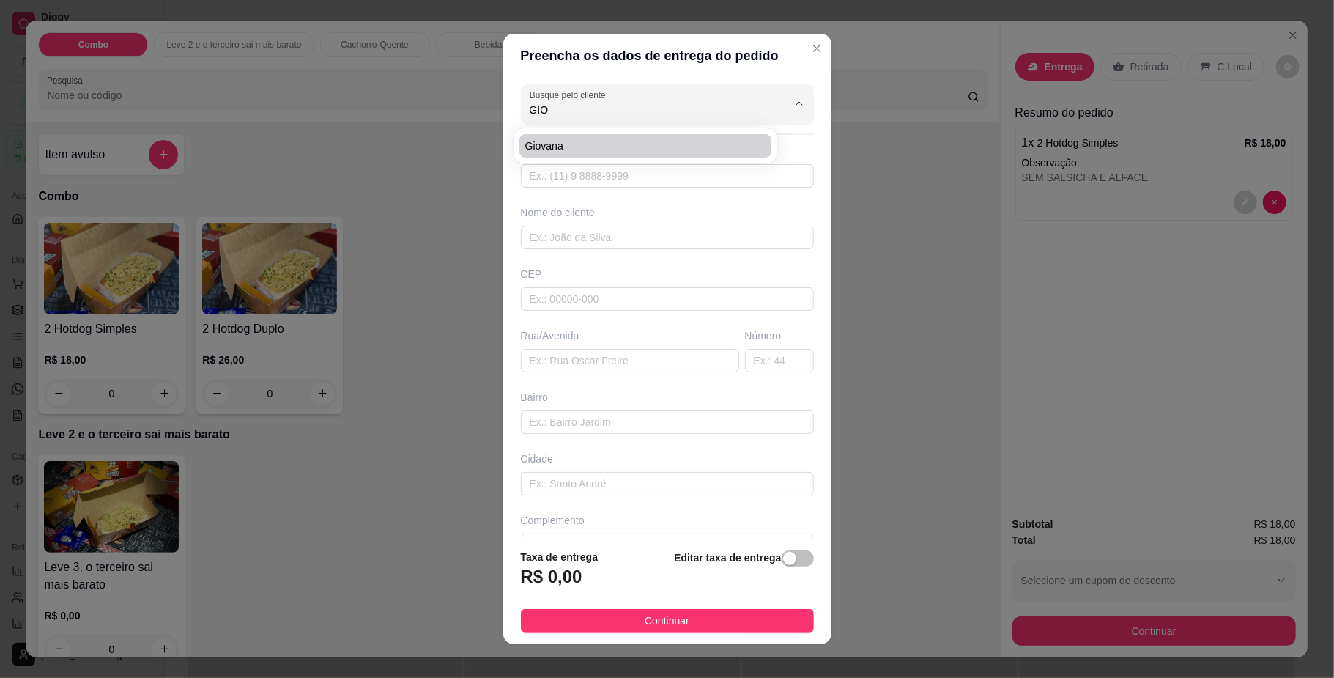
type input "[GEOGRAPHIC_DATA]"
type input "337"
type input "[GEOGRAPHIC_DATA]"
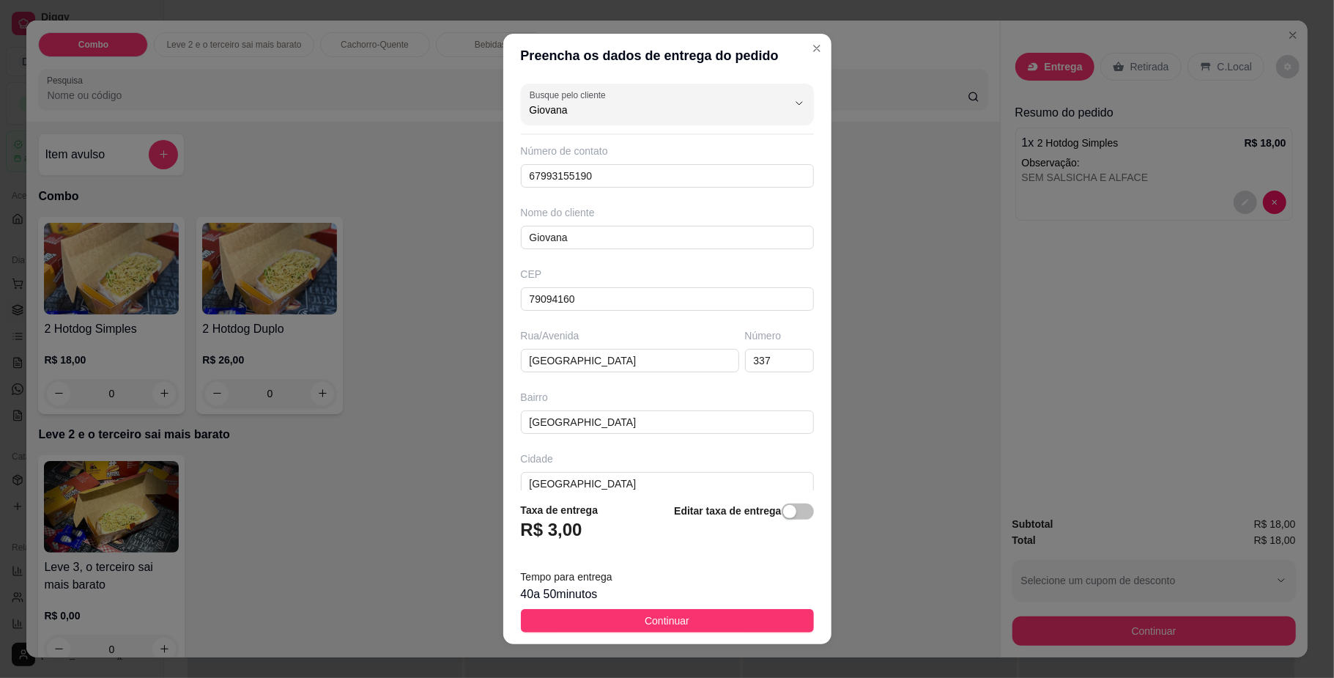
scroll to position [12, 0]
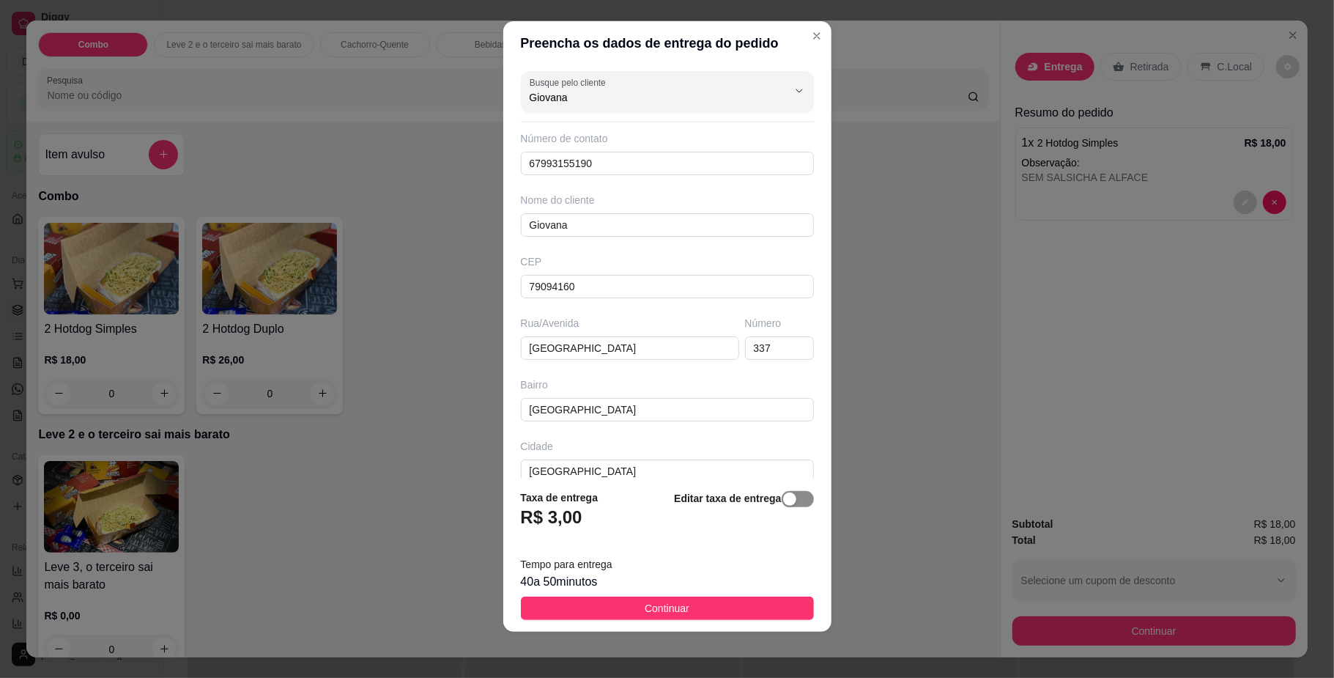
type input "Giovana"
click at [782, 495] on span "button" at bounding box center [798, 499] width 32 height 16
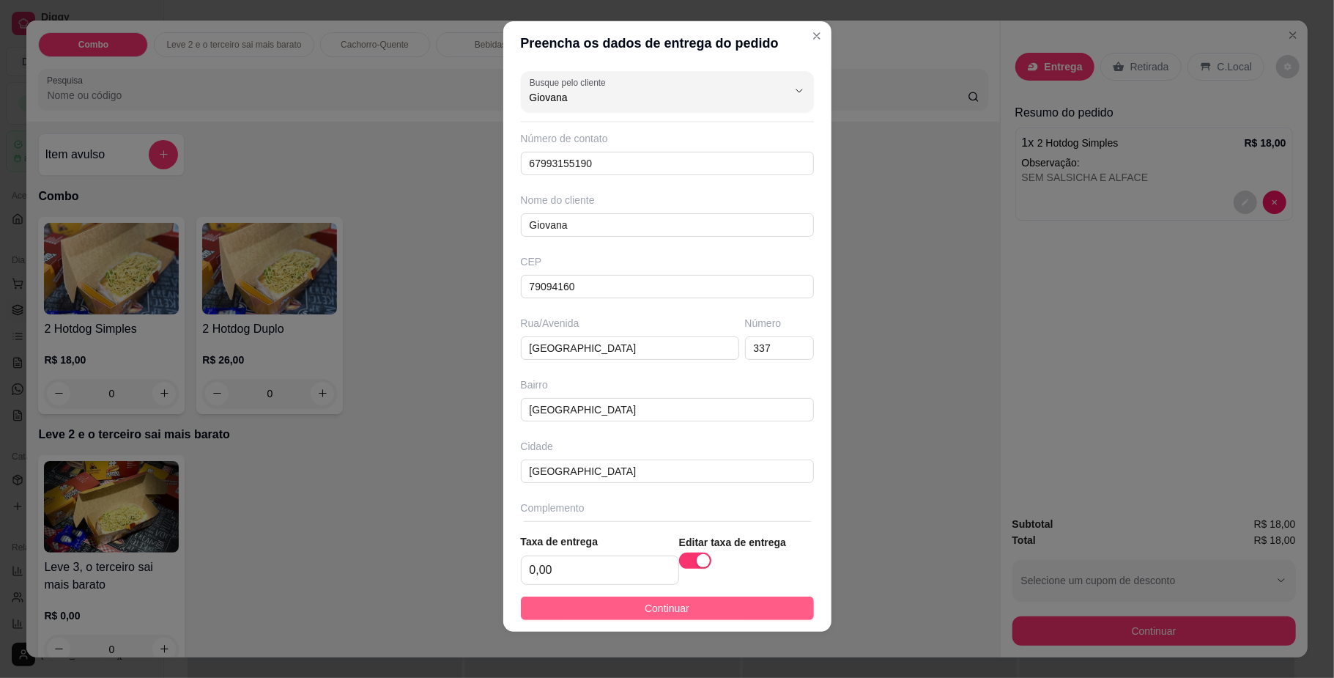
click at [648, 613] on span "Continuar" at bounding box center [667, 608] width 45 height 16
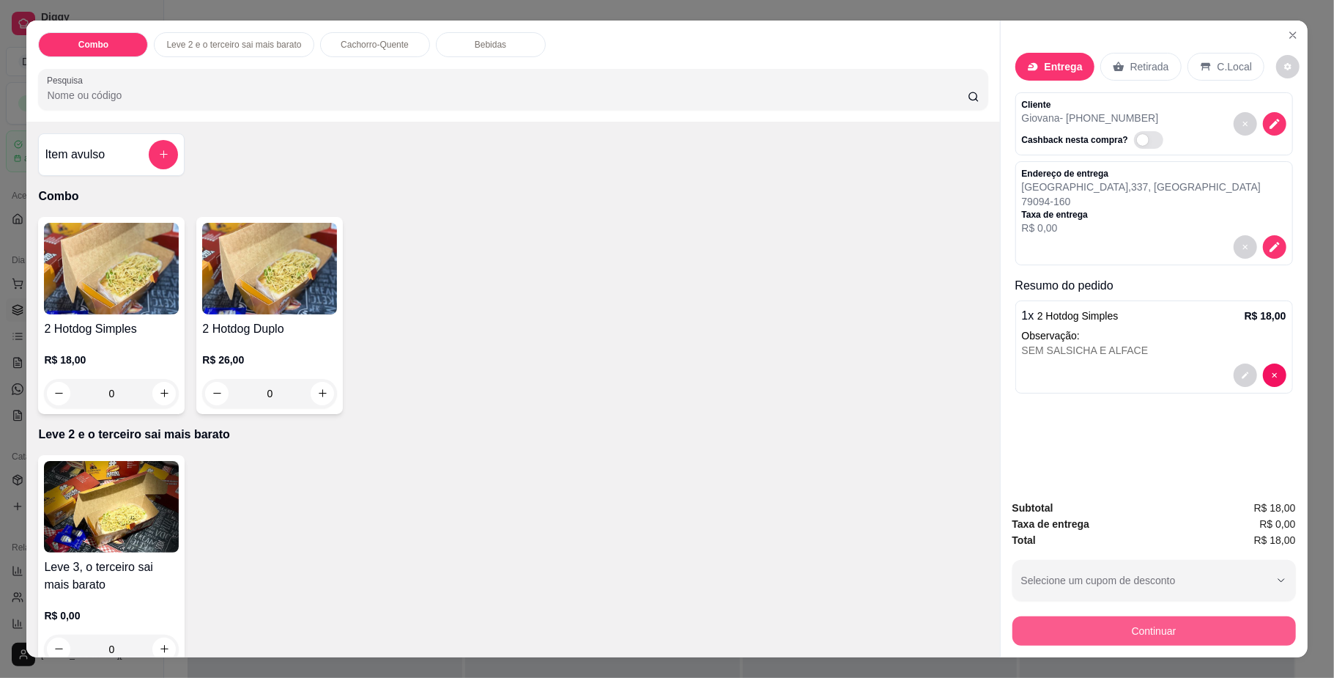
click at [1088, 628] on button "Continuar" at bounding box center [1155, 630] width 284 height 29
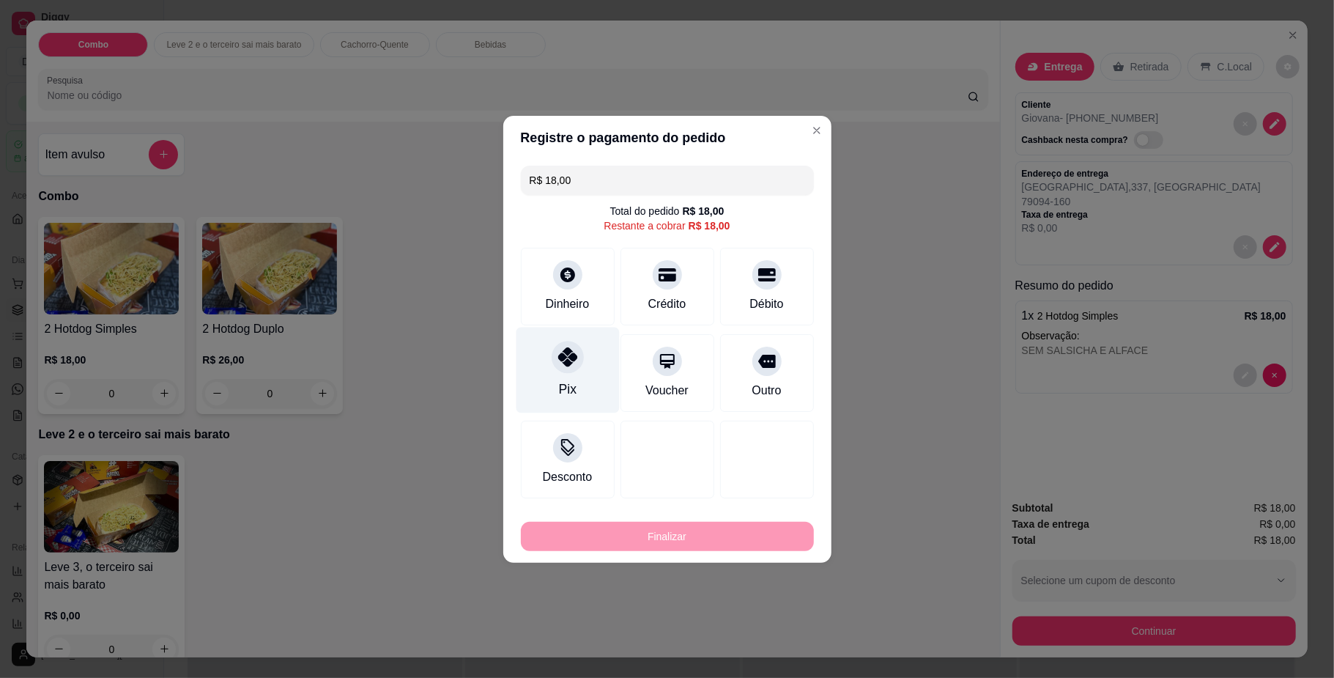
click at [560, 384] on div "Pix" at bounding box center [567, 389] width 18 height 19
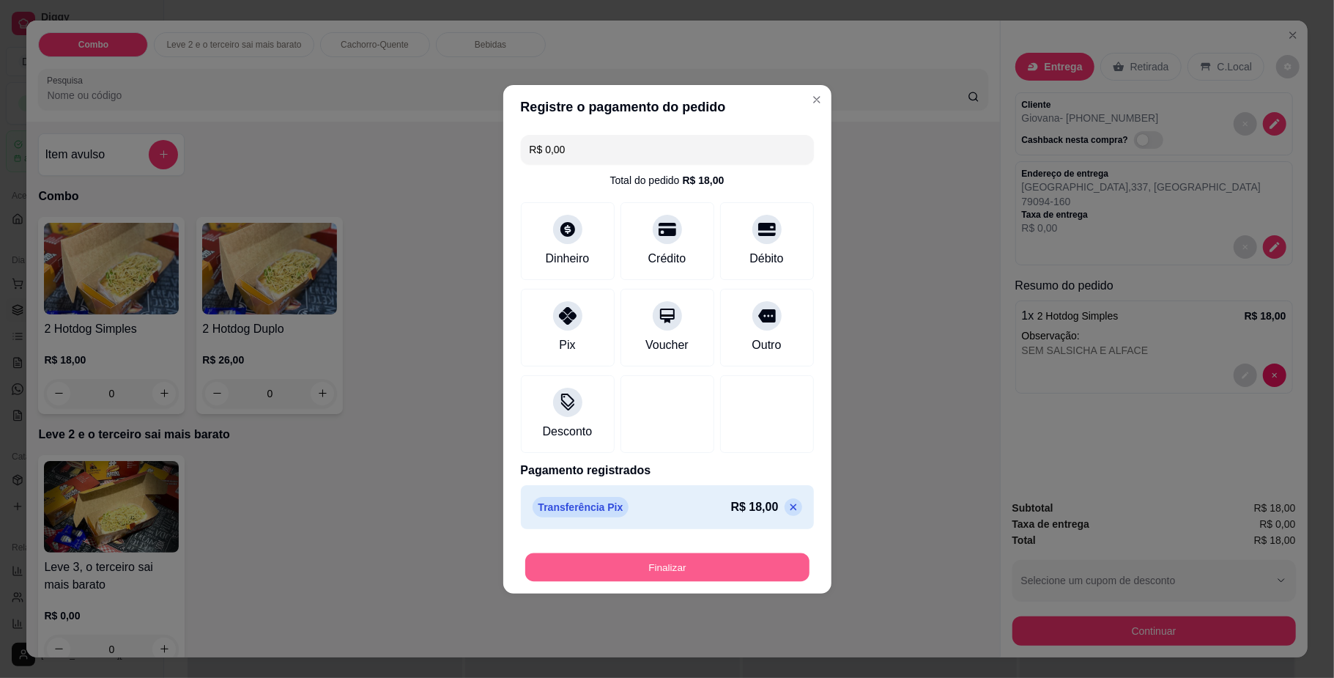
click at [742, 577] on button "Finalizar" at bounding box center [667, 566] width 284 height 29
type input "-R$ 18,00"
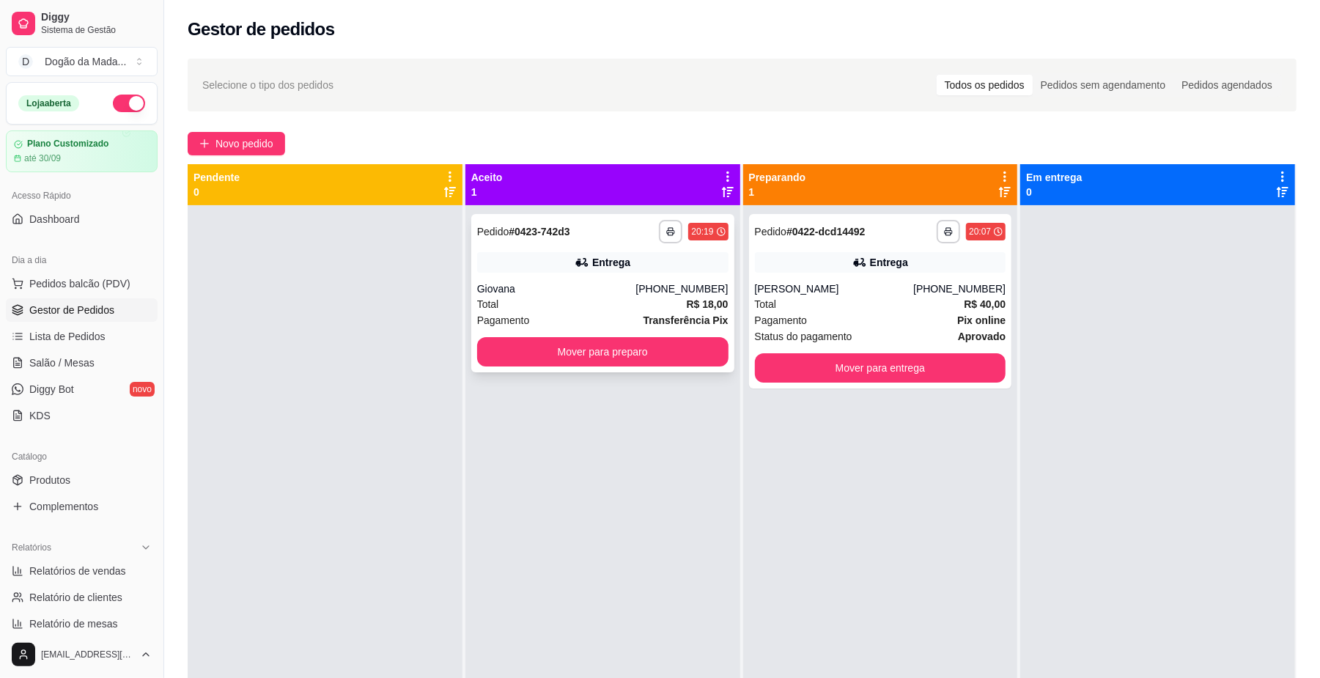
click at [618, 288] on div "Giovana" at bounding box center [556, 288] width 159 height 15
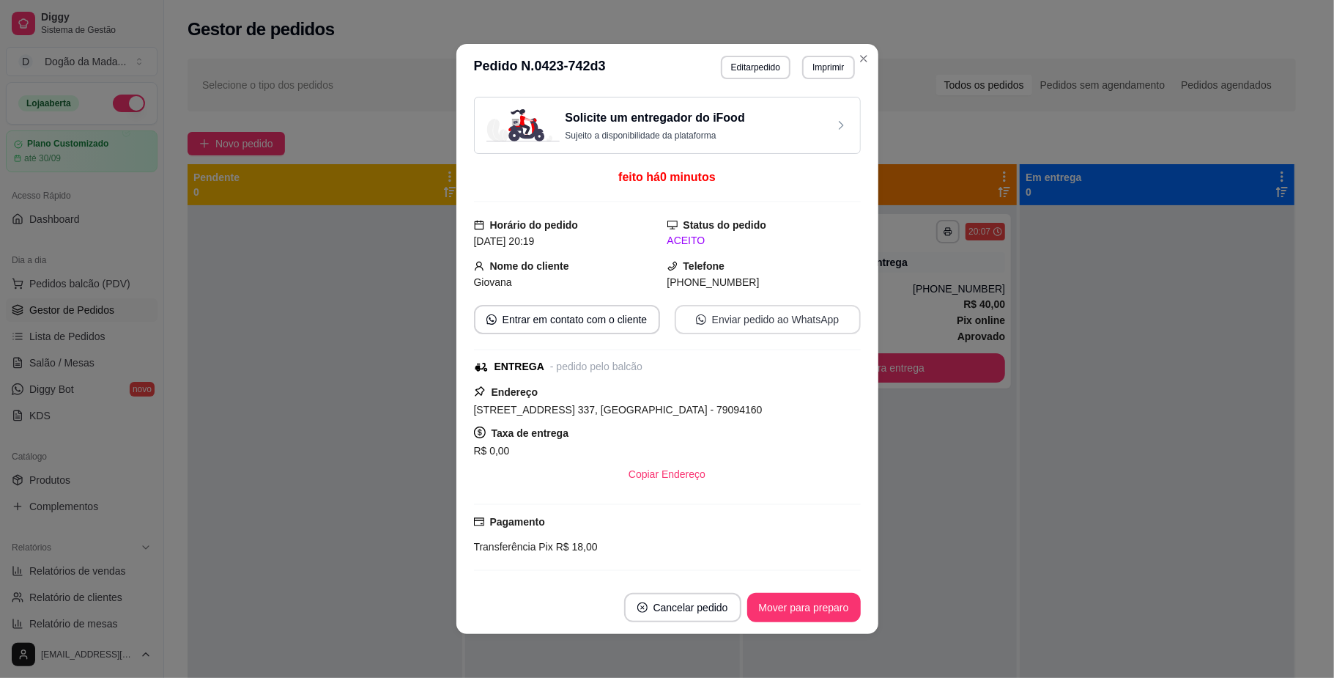
click at [721, 324] on button "Enviar pedido ao WhatsApp" at bounding box center [768, 319] width 186 height 29
